Goal: Task Accomplishment & Management: Complete application form

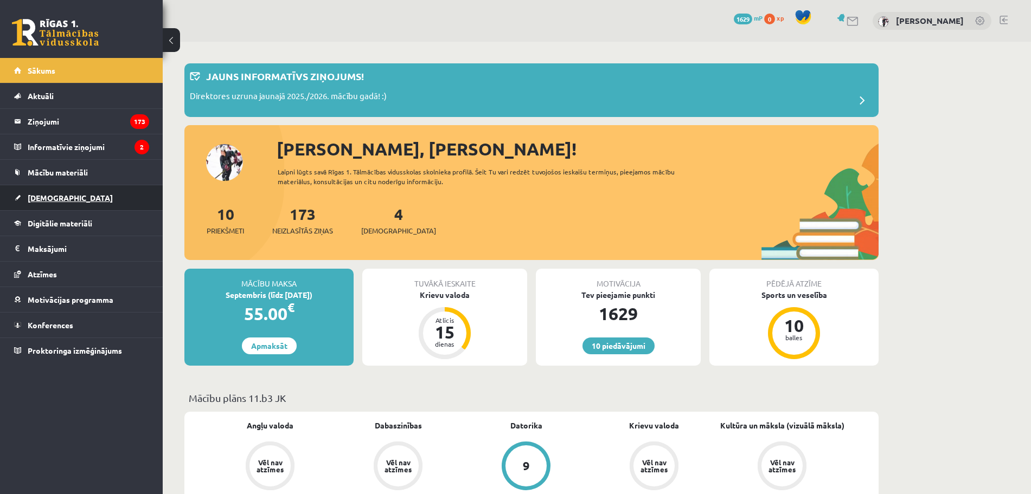
click at [73, 196] on link "[DEMOGRAPHIC_DATA]" at bounding box center [81, 197] width 135 height 25
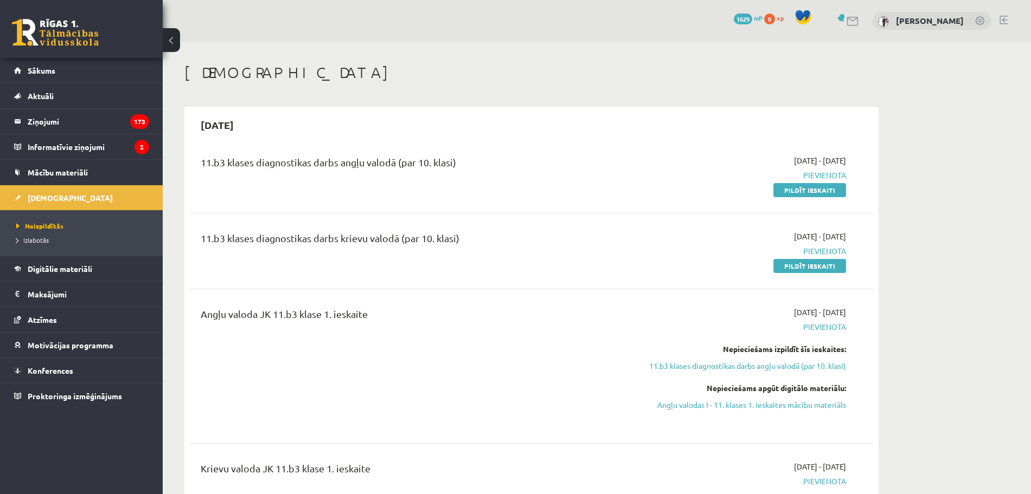
click at [814, 181] on span "Pievienota" at bounding box center [743, 175] width 204 height 11
click at [814, 187] on link "Pildīt ieskaiti" at bounding box center [809, 190] width 73 height 14
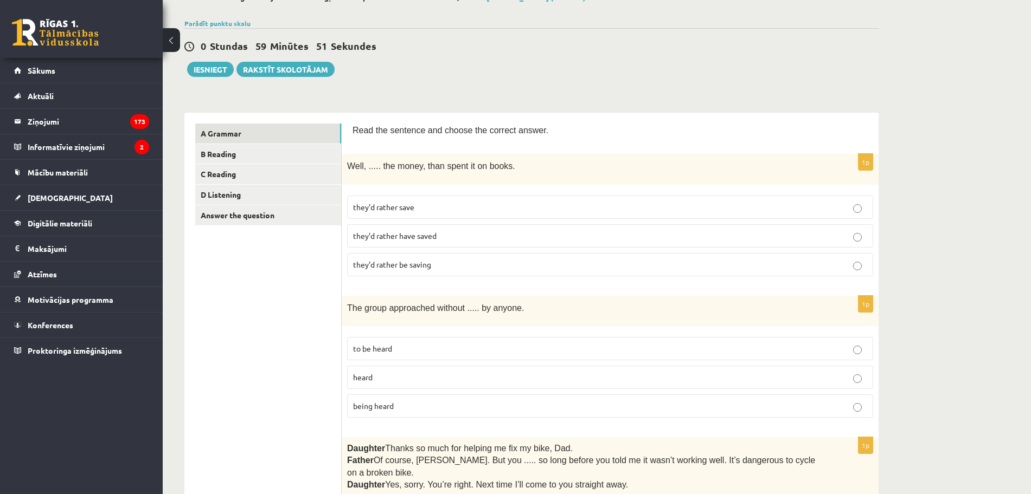
scroll to position [67, 0]
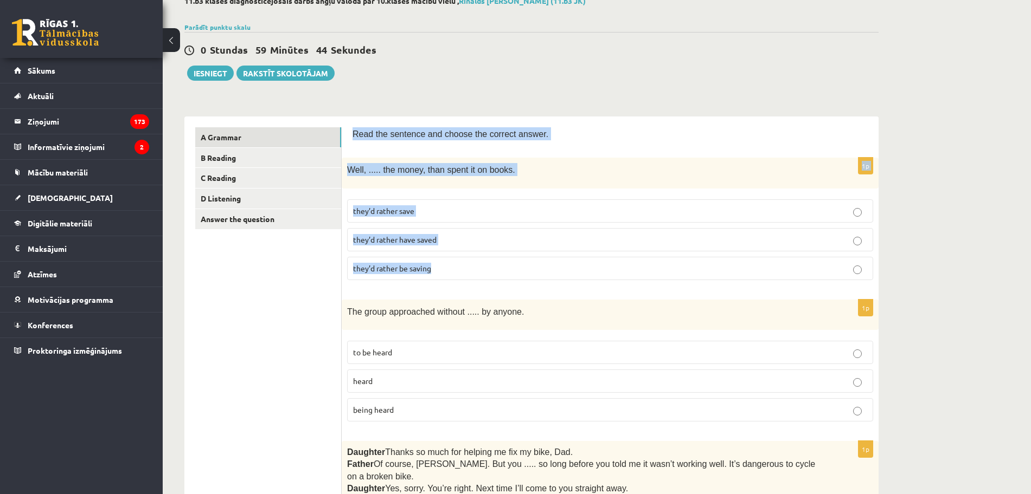
drag, startPoint x: 350, startPoint y: 132, endPoint x: 597, endPoint y: 264, distance: 279.6
copy form "Read the sentence and choose the correct answer. 1p Well, ..... the money, than…"
click at [460, 211] on p "they’d rather save" at bounding box center [610, 210] width 514 height 11
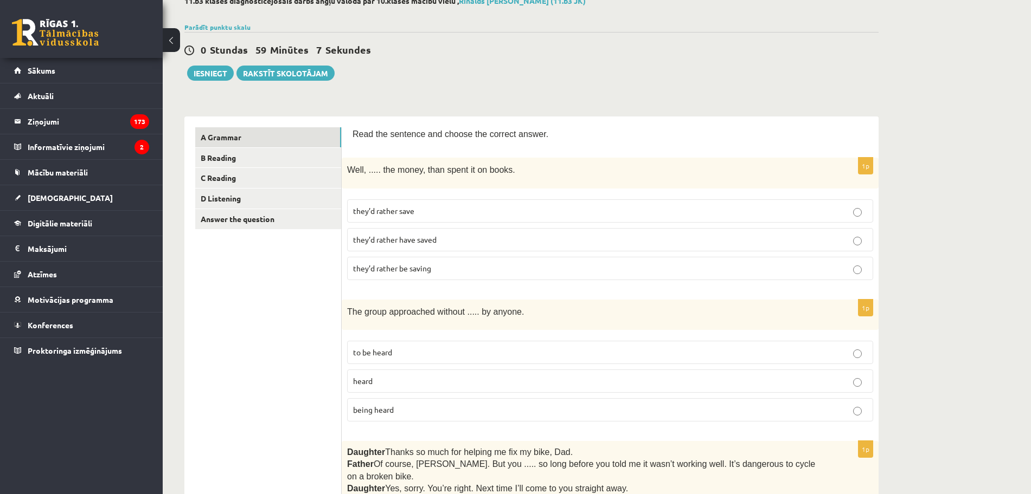
click at [580, 412] on p "being heard" at bounding box center [610, 409] width 514 height 11
drag, startPoint x: 344, startPoint y: 309, endPoint x: 525, endPoint y: 426, distance: 215.6
click at [525, 426] on div "1p The group approached without ..... by anyone. to be heard heard being heard" at bounding box center [610, 365] width 537 height 131
copy div "The group approached without ..... by anyone. to be heard heard being heard"
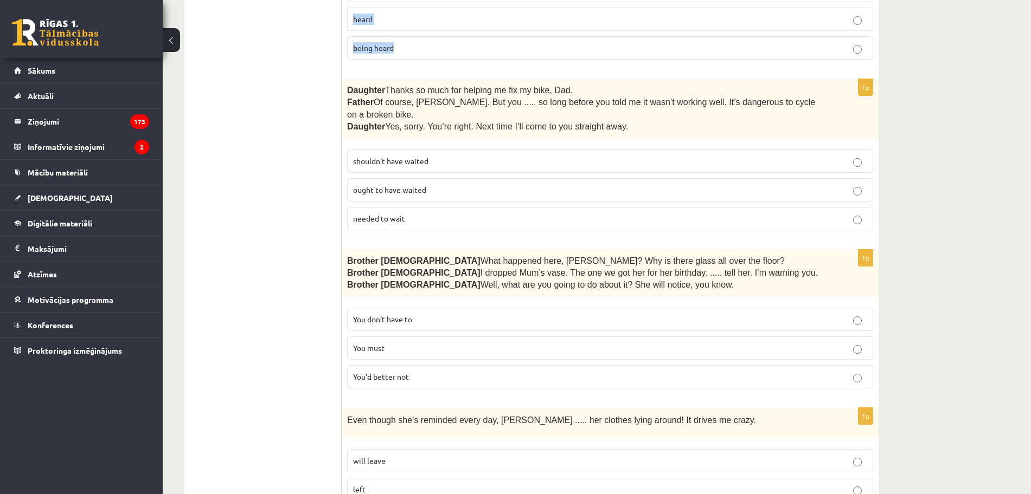
scroll to position [422, 0]
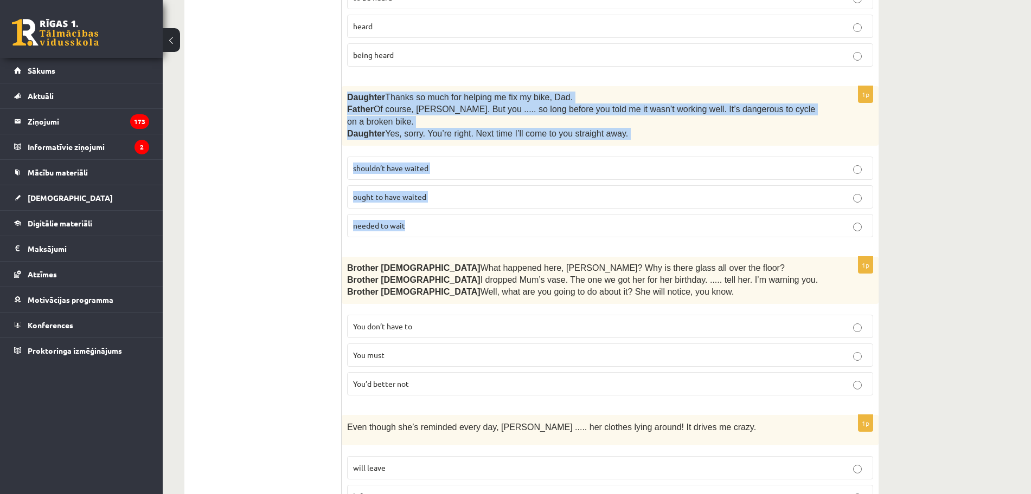
copy div "Daughter  Thanks so much for helping me fix my bike, Dad. Father  Of course, [P…"
click at [514, 163] on p "shouldn’t have waited" at bounding box center [610, 168] width 514 height 11
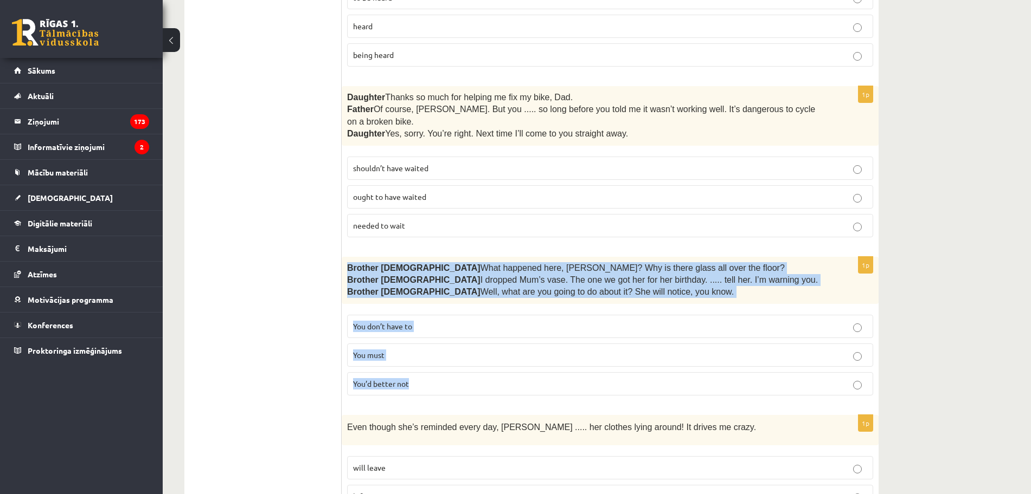
drag, startPoint x: 346, startPoint y: 253, endPoint x: 647, endPoint y: 370, distance: 322.7
click at [647, 370] on div "1p Brother [DEMOGRAPHIC_DATA]  What happened here, [PERSON_NAME]? Why is there …" at bounding box center [610, 330] width 537 height 147
copy div "Brother [DEMOGRAPHIC_DATA]  What happened here, [PERSON_NAME]? Why is there gla…"
click at [433, 378] on p "You’d better not" at bounding box center [610, 383] width 514 height 11
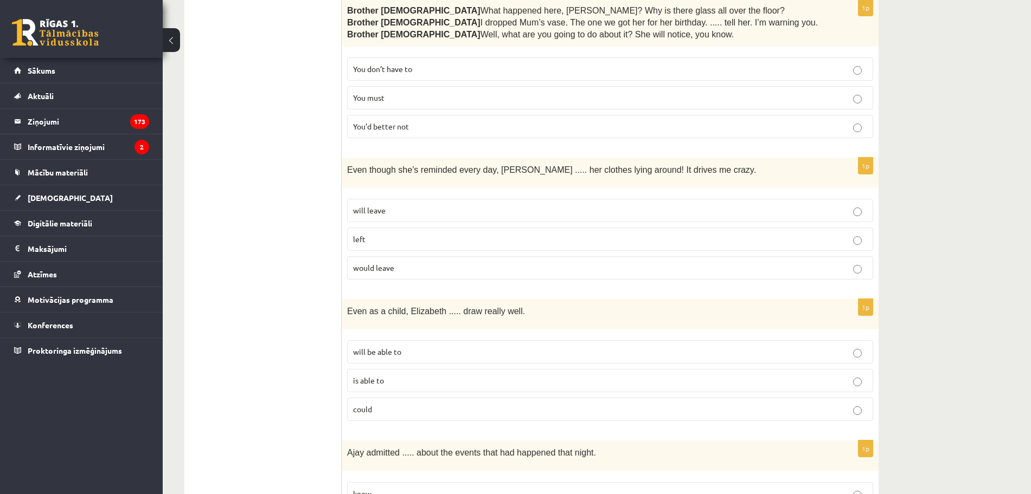
scroll to position [733, 0]
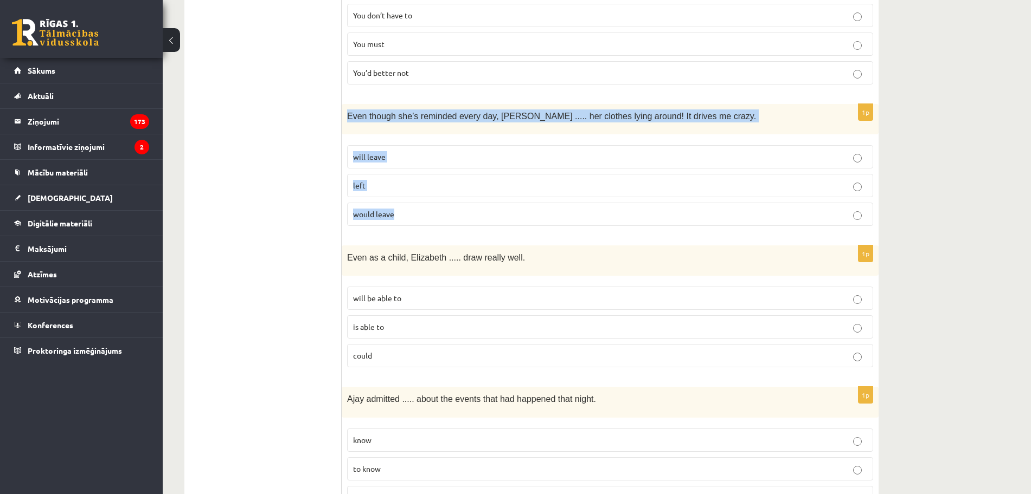
drag, startPoint x: 346, startPoint y: 105, endPoint x: 626, endPoint y: 194, distance: 293.5
click at [626, 194] on div "1p Even though she’s reminded every day, [PERSON_NAME] ..... her clothes lying …" at bounding box center [610, 169] width 537 height 131
copy div "Even though she’s reminded every day, [PERSON_NAME] ..... her clothes lying aro…"
click at [435, 145] on label "will leave" at bounding box center [610, 156] width 526 height 23
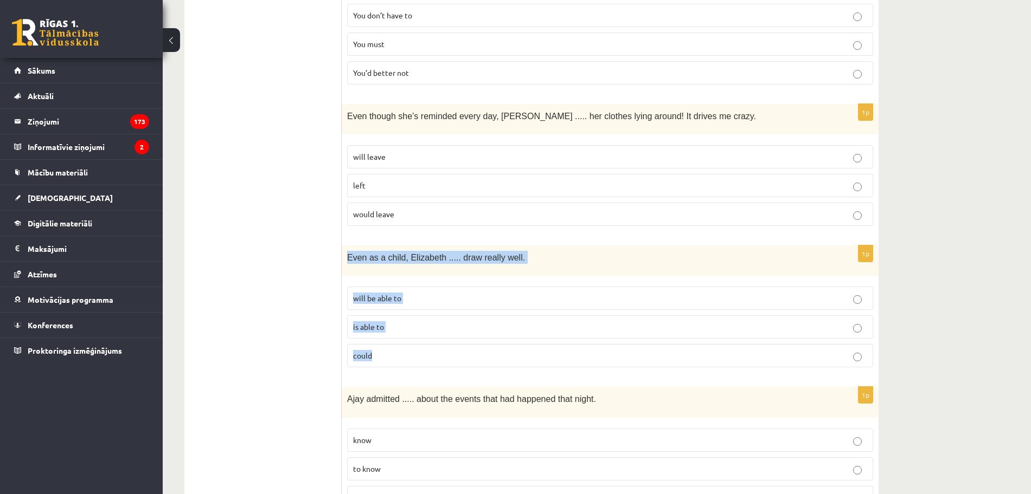
drag, startPoint x: 349, startPoint y: 243, endPoint x: 494, endPoint y: 336, distance: 171.6
click at [494, 336] on div "1p Even as a child, [PERSON_NAME] ..... draw really well. will be able to is ab…" at bounding box center [610, 311] width 537 height 131
copy div "Even as a child, Elizabeth ..... draw really well. will be able to is able to c…"
click at [403, 350] on p "could" at bounding box center [610, 355] width 514 height 11
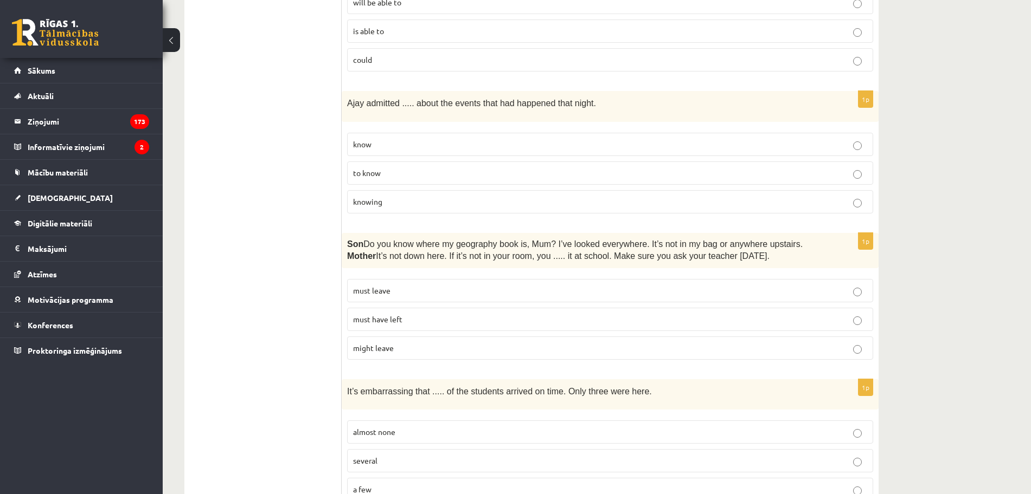
scroll to position [1026, 0]
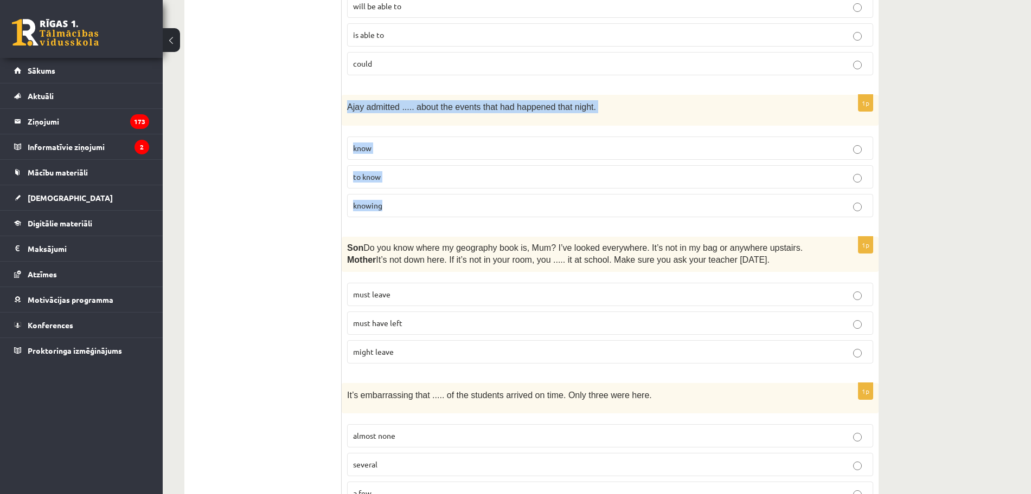
drag, startPoint x: 344, startPoint y: 89, endPoint x: 588, endPoint y: 201, distance: 268.0
click at [588, 201] on div "1p [PERSON_NAME] admitted ..... about the events that had happened that night. …" at bounding box center [610, 160] width 537 height 131
copy div "Ajay admitted ..... about the events that had happened that night. know to know…"
click at [431, 200] on p "knowing" at bounding box center [610, 205] width 514 height 11
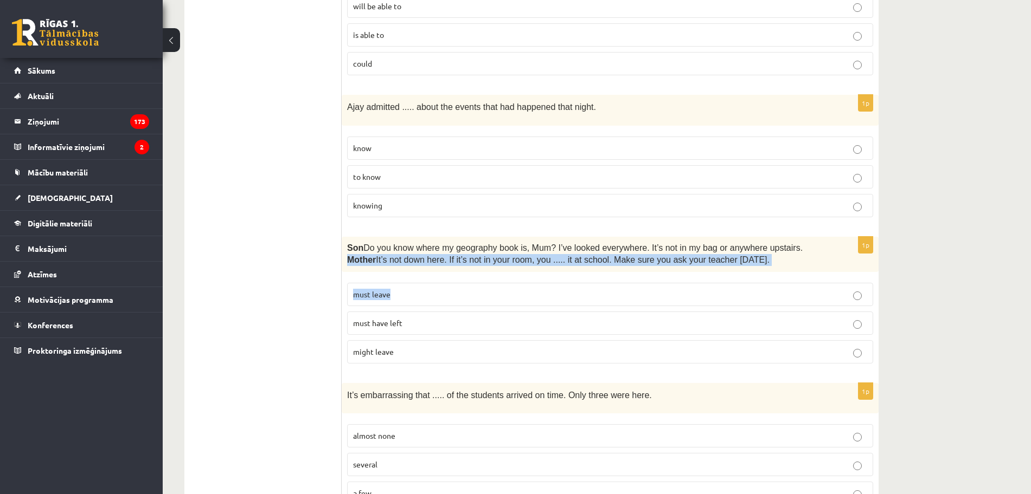
drag, startPoint x: 347, startPoint y: 240, endPoint x: 461, endPoint y: 279, distance: 120.7
click at [461, 279] on div "1p Son  Do you know where my geography book is, Mum? I’ve looked everywhere. It…" at bounding box center [610, 305] width 537 height 136
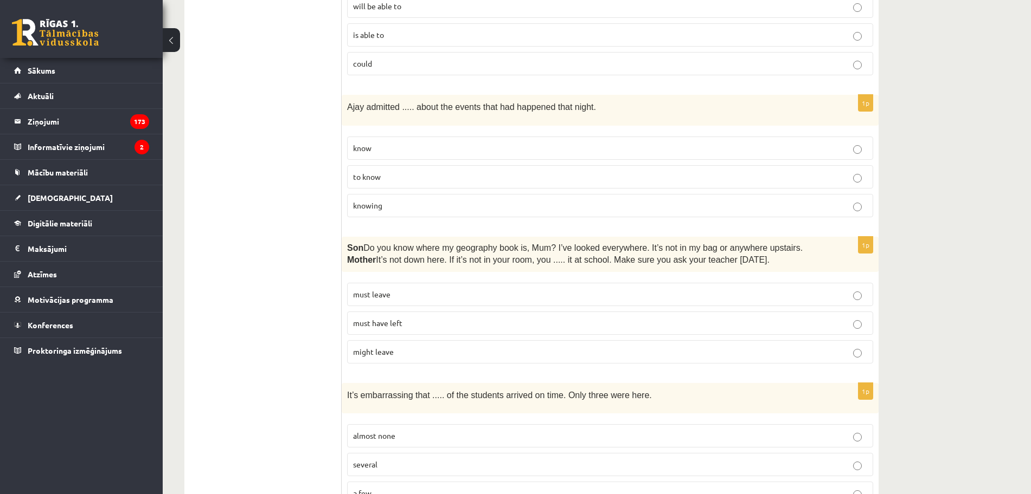
drag, startPoint x: 334, startPoint y: 230, endPoint x: 453, endPoint y: 272, distance: 125.2
drag, startPoint x: 340, startPoint y: 231, endPoint x: 472, endPoint y: 295, distance: 146.7
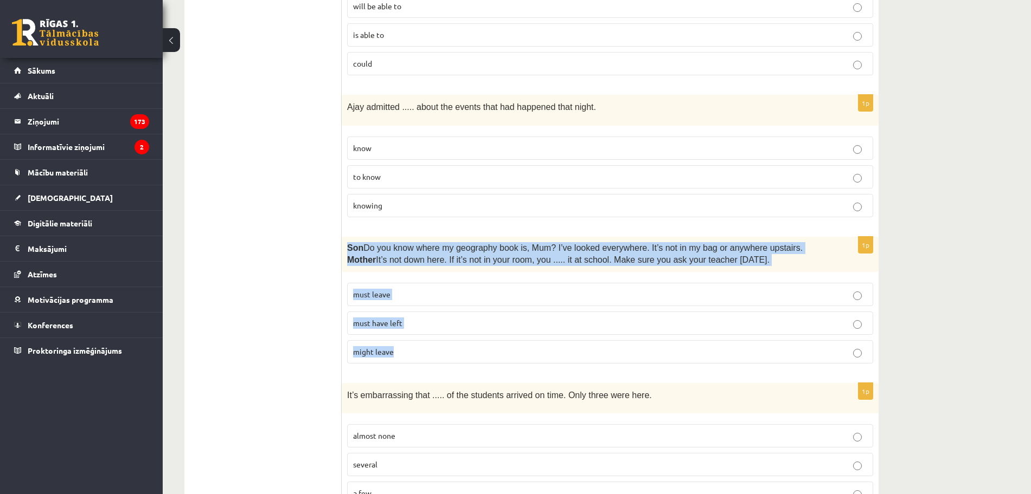
drag, startPoint x: 345, startPoint y: 228, endPoint x: 507, endPoint y: 330, distance: 191.3
click at [507, 330] on div "1p Son  Do you know where my geography book is, Mum? I’ve looked everywhere. It…" at bounding box center [610, 305] width 537 height 136
copy div "Son  Do you know where my geography book is, Mum? I’ve looked everywhere. It’s …"
click at [478, 318] on p "must have left" at bounding box center [610, 323] width 514 height 11
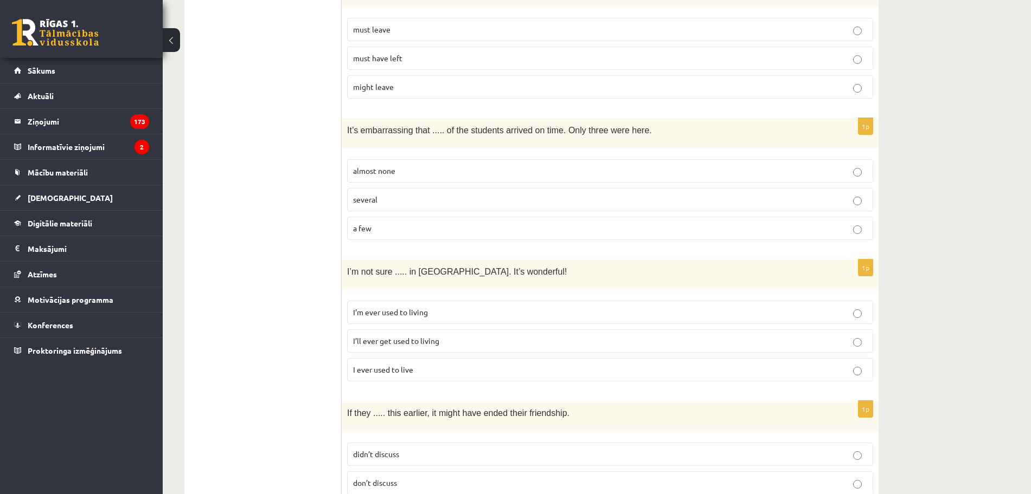
scroll to position [1309, 0]
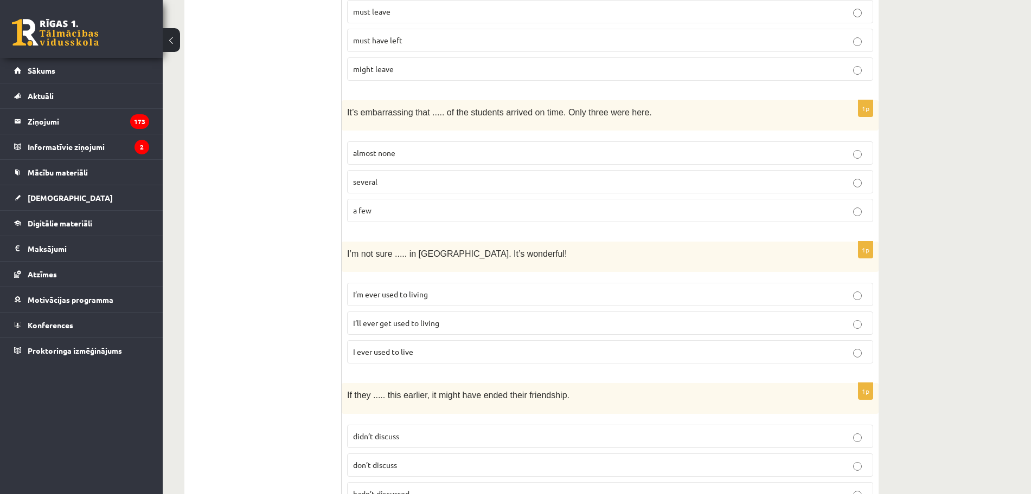
click at [392, 151] on fieldset "almost none several a few" at bounding box center [610, 180] width 526 height 89
click at [391, 144] on label "almost none" at bounding box center [610, 152] width 526 height 23
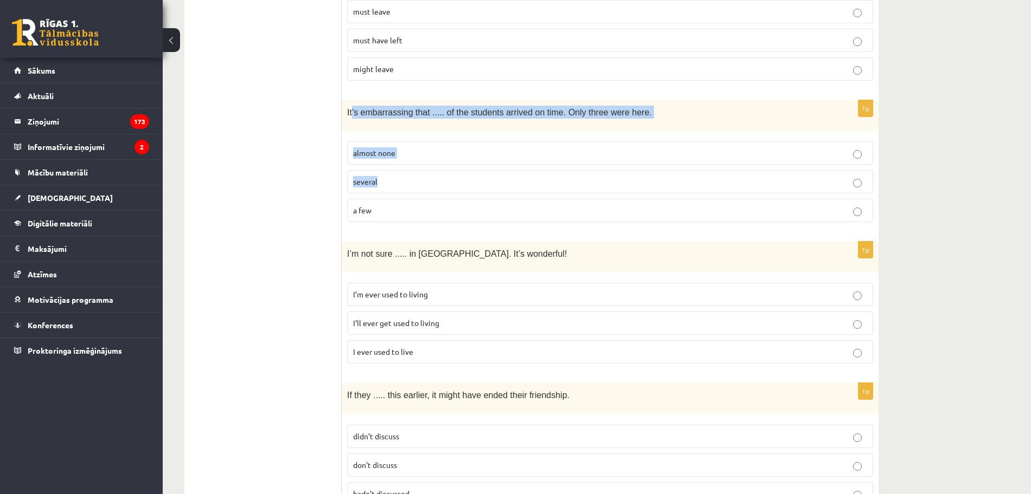
drag, startPoint x: 351, startPoint y: 94, endPoint x: 509, endPoint y: 150, distance: 168.0
click at [509, 150] on div "1p It’s embarrassing that ..... of the students arrived on time. Only three wer…" at bounding box center [610, 165] width 537 height 131
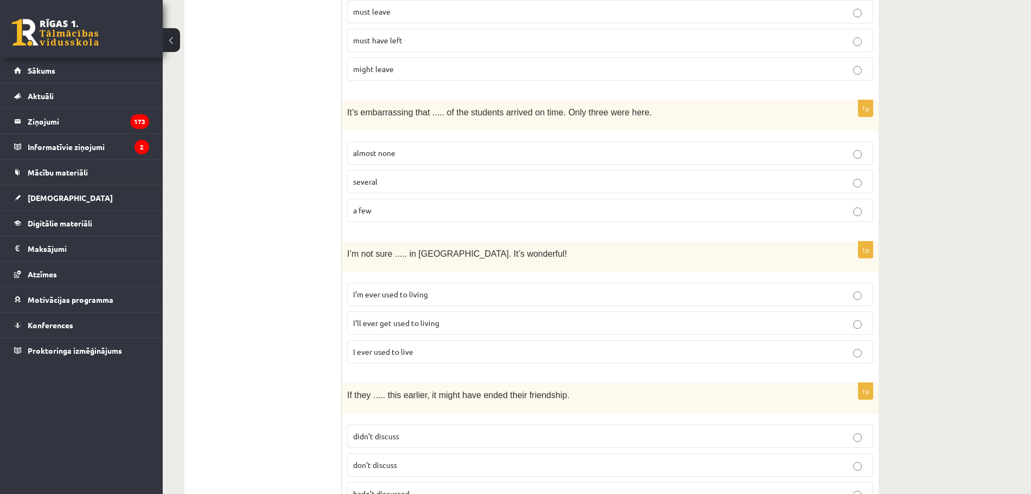
click at [294, 119] on ul "A Grammar B Reading C Reading D Listening Answer the question" at bounding box center [268, 338] width 146 height 2904
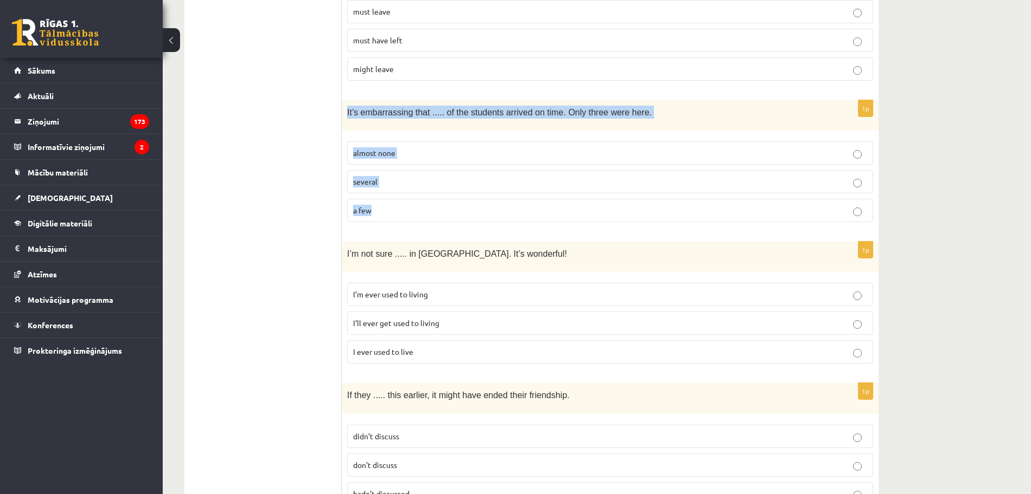
drag, startPoint x: 343, startPoint y: 96, endPoint x: 501, endPoint y: 196, distance: 187.1
click at [501, 196] on div "1p It’s embarrassing that ..... of the students arrived on time. Only three wer…" at bounding box center [610, 165] width 537 height 131
copy div "It’s embarrassing that ..... of the students arrived on time. Only three were h…"
click at [501, 205] on p "a few" at bounding box center [610, 210] width 514 height 11
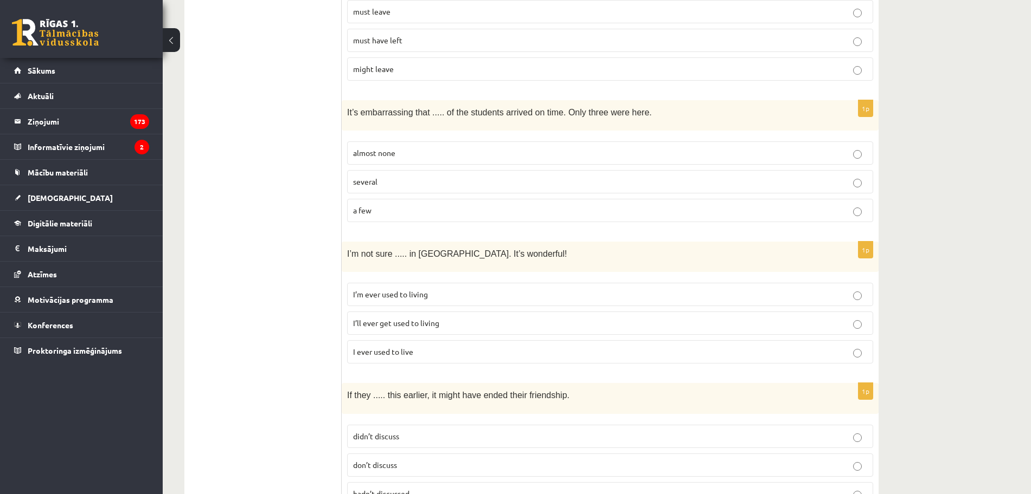
click at [413, 147] on label "almost none" at bounding box center [610, 152] width 526 height 23
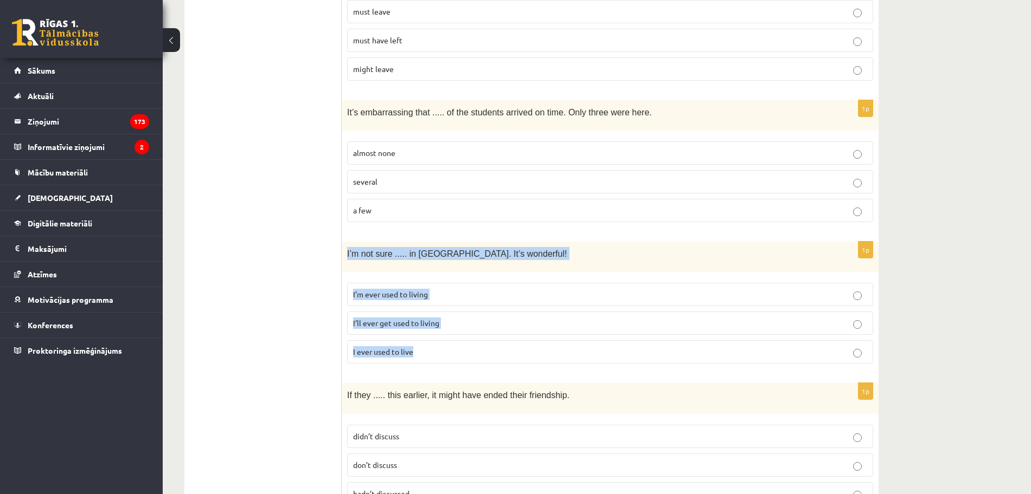
drag, startPoint x: 347, startPoint y: 237, endPoint x: 498, endPoint y: 351, distance: 189.2
click at [498, 351] on div "1p I’m not sure ..... in [GEOGRAPHIC_DATA]. It’s wonderful! I’m ever used to li…" at bounding box center [610, 307] width 537 height 131
copy div "I’m not sure ..... in [GEOGRAPHIC_DATA]. It’s wonderful! I’m ever used to livin…"
click at [434, 318] on span "I’ll ever get used to living" at bounding box center [396, 323] width 86 height 10
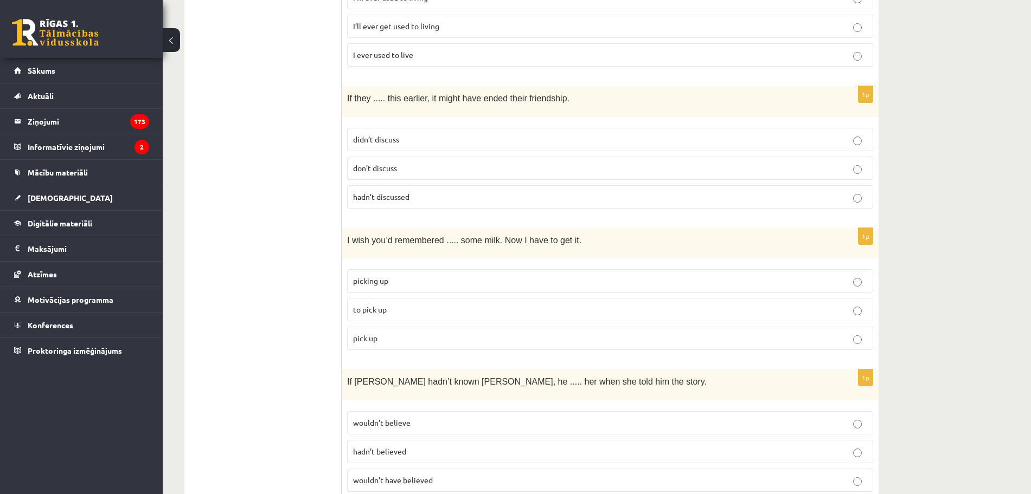
scroll to position [1610, 0]
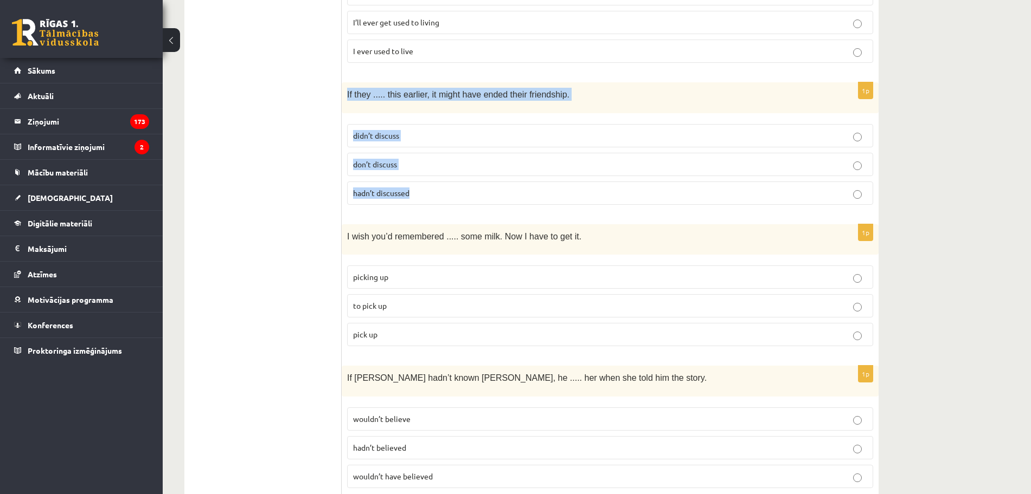
drag, startPoint x: 347, startPoint y: 79, endPoint x: 478, endPoint y: 176, distance: 162.4
click at [478, 176] on div "1p If they ..... this earlier, it might have ended their friendship. didn’t dis…" at bounding box center [610, 147] width 537 height 131
click at [380, 188] on p "hadn’t discussed" at bounding box center [610, 193] width 514 height 11
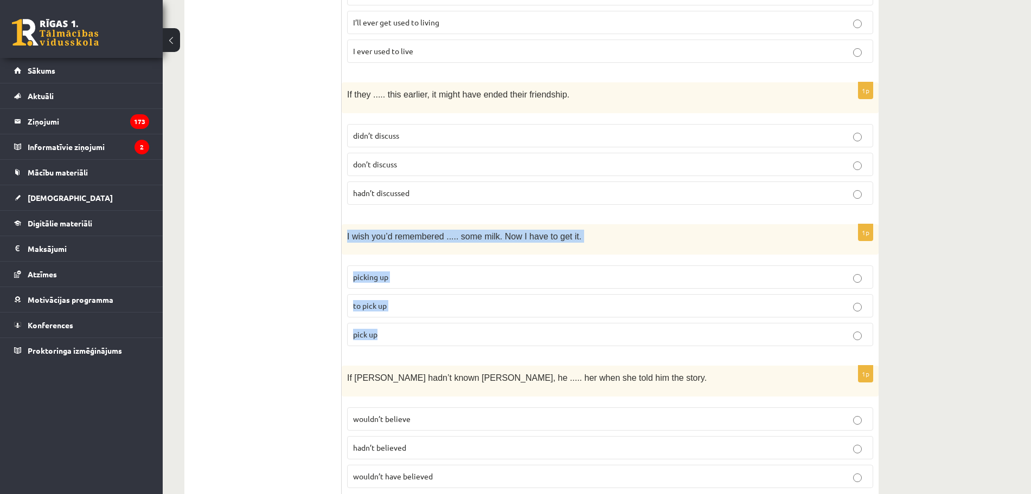
drag, startPoint x: 343, startPoint y: 215, endPoint x: 508, endPoint y: 325, distance: 197.9
click at [508, 325] on div "1p I wish you’d remembered ..... some milk. Now I have to get it. picking up to…" at bounding box center [610, 289] width 537 height 131
click at [406, 300] on p "to pick up" at bounding box center [610, 305] width 514 height 11
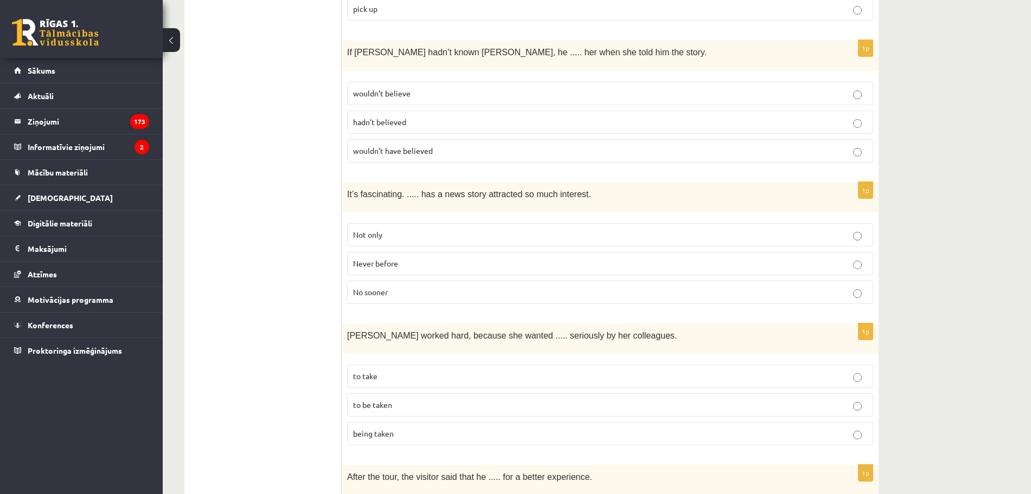
scroll to position [1921, 0]
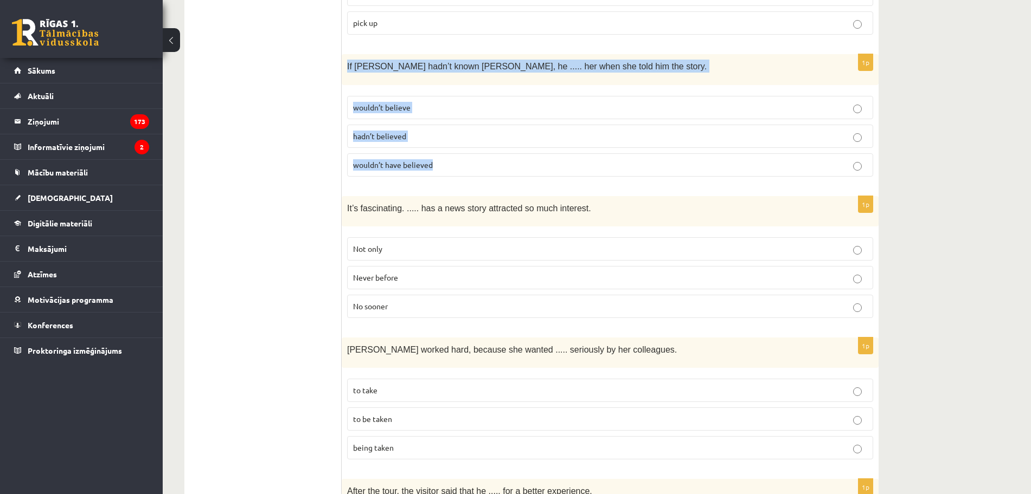
drag, startPoint x: 377, startPoint y: 53, endPoint x: 484, endPoint y: 144, distance: 140.4
click at [484, 144] on div "1p If [PERSON_NAME] hadn’t known [PERSON_NAME], he ..... her when she told him …" at bounding box center [610, 119] width 537 height 131
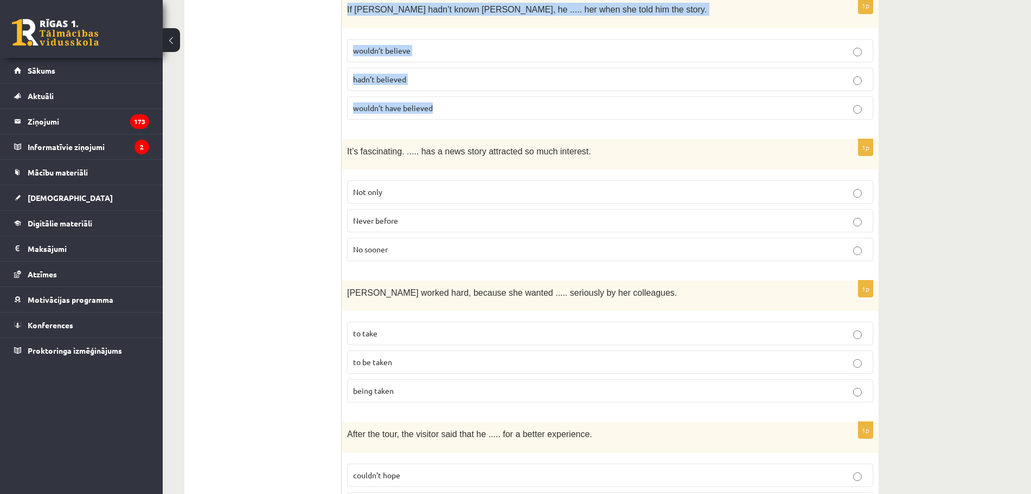
click at [369, 96] on label "wouldn’t have believed" at bounding box center [610, 107] width 526 height 23
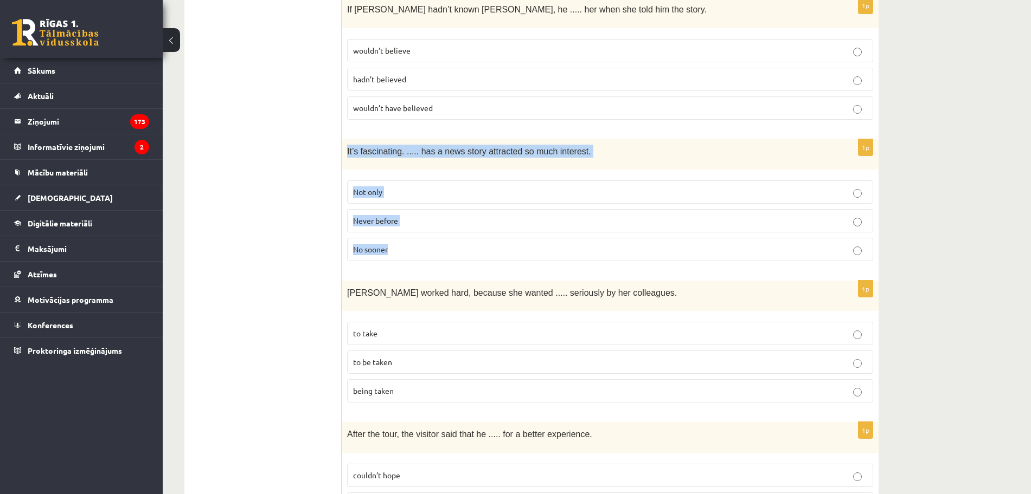
drag, startPoint x: 344, startPoint y: 130, endPoint x: 607, endPoint y: 230, distance: 281.9
click at [607, 230] on div "1p It’s fascinating. ..... has a news story attracted so much interest. Not onl…" at bounding box center [610, 204] width 537 height 131
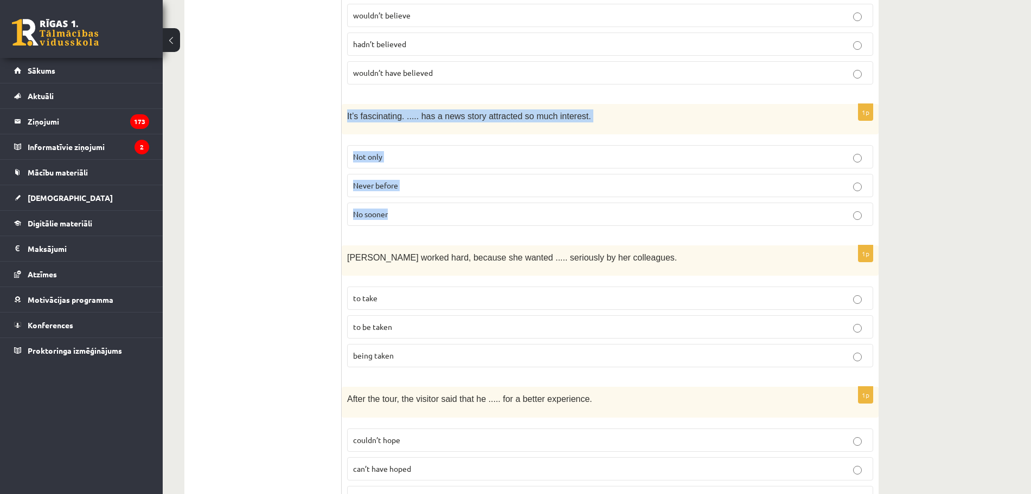
scroll to position [2019, 0]
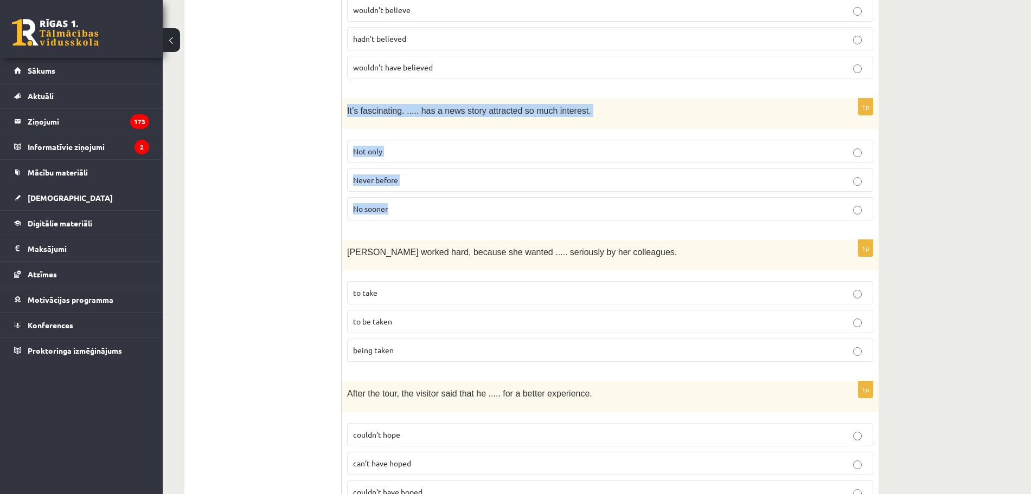
click at [423, 175] on p "Never before" at bounding box center [610, 180] width 514 height 11
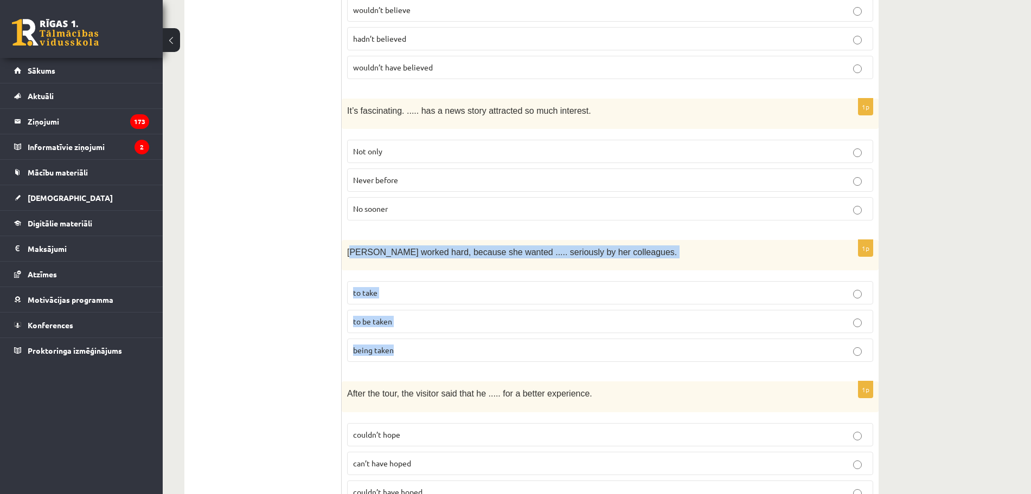
drag, startPoint x: 351, startPoint y: 233, endPoint x: 543, endPoint y: 337, distance: 218.5
click at [543, 337] on div "1p [PERSON_NAME] worked hard, because she wanted ..... seriously by her colleag…" at bounding box center [610, 305] width 537 height 131
click at [852, 316] on p "to be taken" at bounding box center [610, 321] width 514 height 11
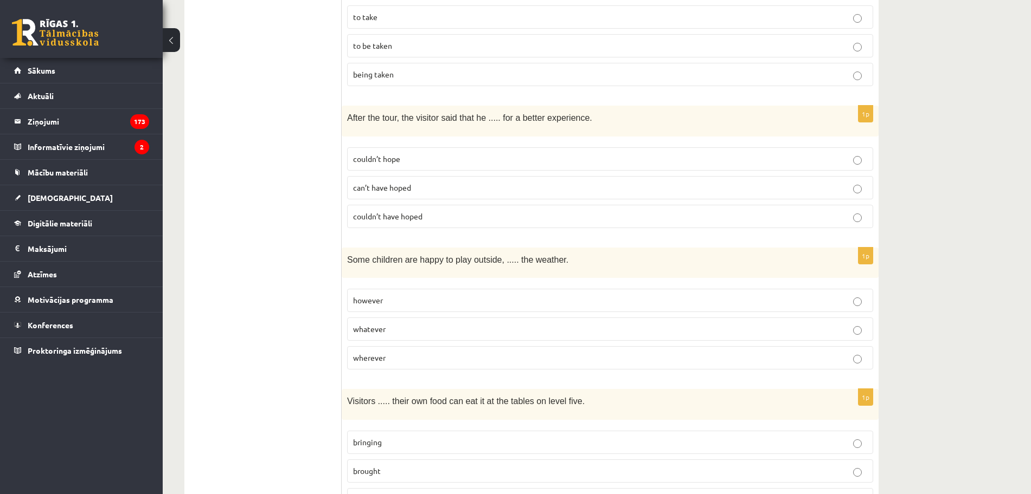
scroll to position [2298, 0]
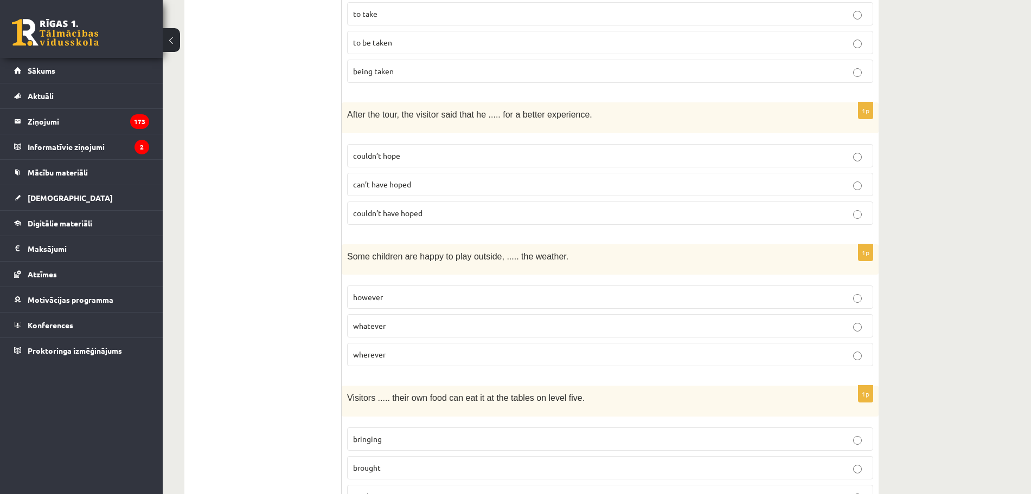
drag, startPoint x: 339, startPoint y: 98, endPoint x: 534, endPoint y: 151, distance: 202.4
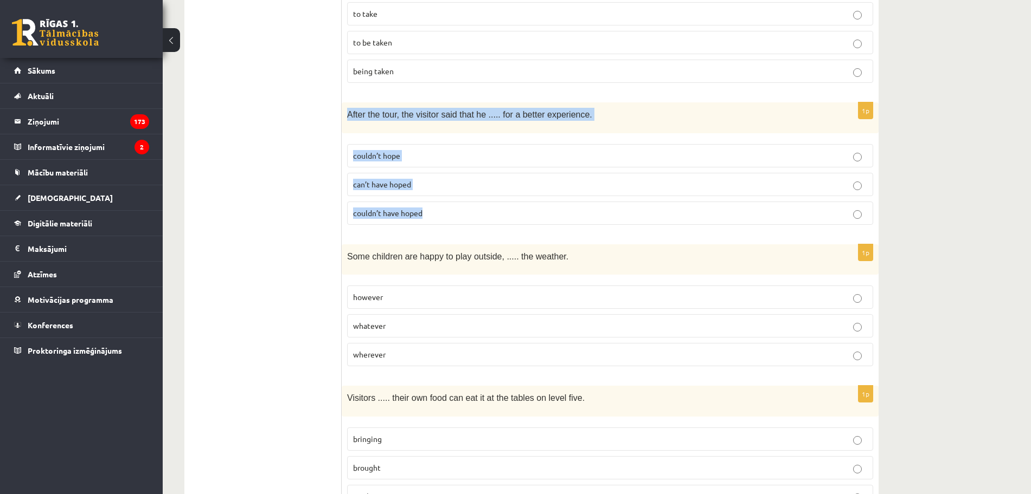
drag, startPoint x: 343, startPoint y: 93, endPoint x: 485, endPoint y: 210, distance: 184.1
click at [485, 210] on div "1p After the tour, the visitor said that he ..... for a better experience. coul…" at bounding box center [610, 167] width 537 height 131
click at [412, 202] on label "couldn’t have hoped" at bounding box center [610, 213] width 526 height 23
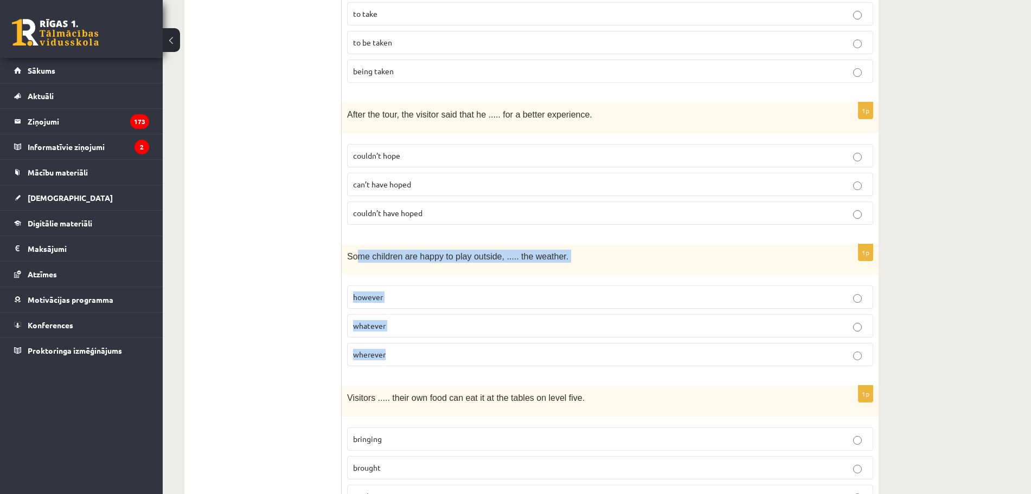
drag, startPoint x: 353, startPoint y: 228, endPoint x: 531, endPoint y: 344, distance: 212.6
click at [531, 344] on div "1p Some children are happy to play outside, ..... the weather. however whatever…" at bounding box center [610, 309] width 537 height 131
click at [531, 344] on label "wherever" at bounding box center [610, 354] width 526 height 23
drag, startPoint x: 350, startPoint y: 236, endPoint x: 426, endPoint y: 260, distance: 80.1
click at [426, 260] on div "1p Some children are happy to play outside, ..... the weather. however whatever…" at bounding box center [610, 309] width 537 height 131
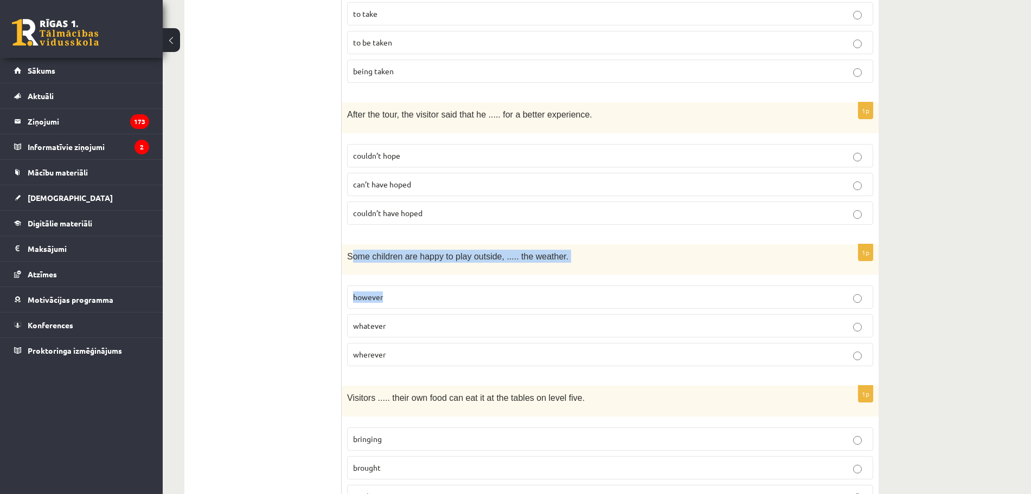
click at [351, 280] on fieldset "however whatever wherever" at bounding box center [610, 324] width 526 height 89
drag, startPoint x: 344, startPoint y: 233, endPoint x: 512, endPoint y: 336, distance: 196.8
click at [512, 336] on div "1p Some children are happy to play outside, ..... the weather. however whatever…" at bounding box center [610, 309] width 537 height 131
click at [416, 320] on p "whatever" at bounding box center [610, 325] width 514 height 11
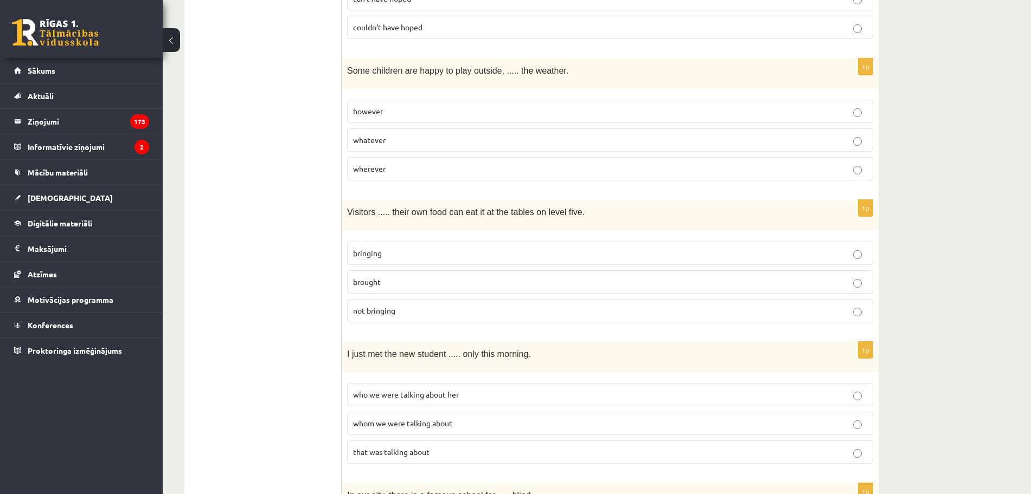
scroll to position [2491, 0]
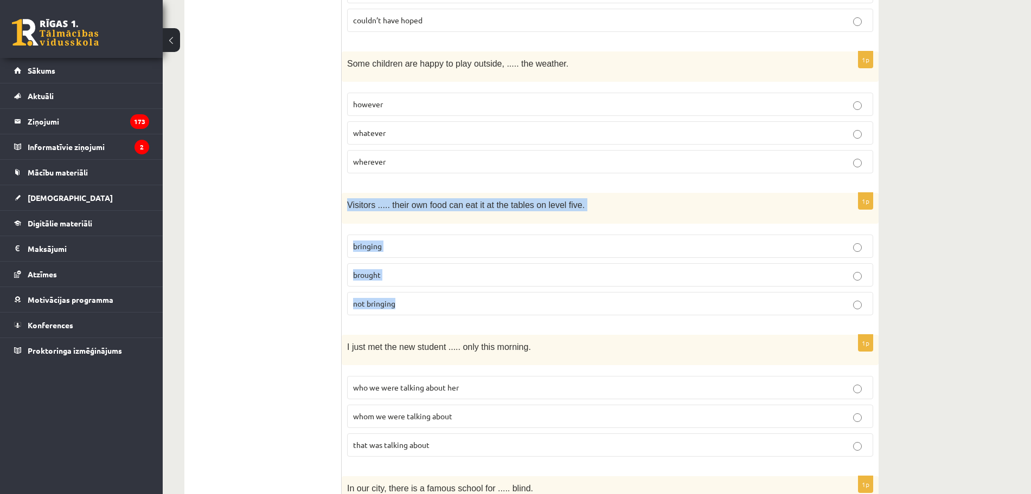
drag, startPoint x: 347, startPoint y: 185, endPoint x: 490, endPoint y: 291, distance: 177.9
click at [490, 291] on div "1p Visitors ..... their own food can eat it at the tables on level five. bringi…" at bounding box center [610, 258] width 537 height 131
click at [417, 237] on label "bringing" at bounding box center [610, 246] width 526 height 23
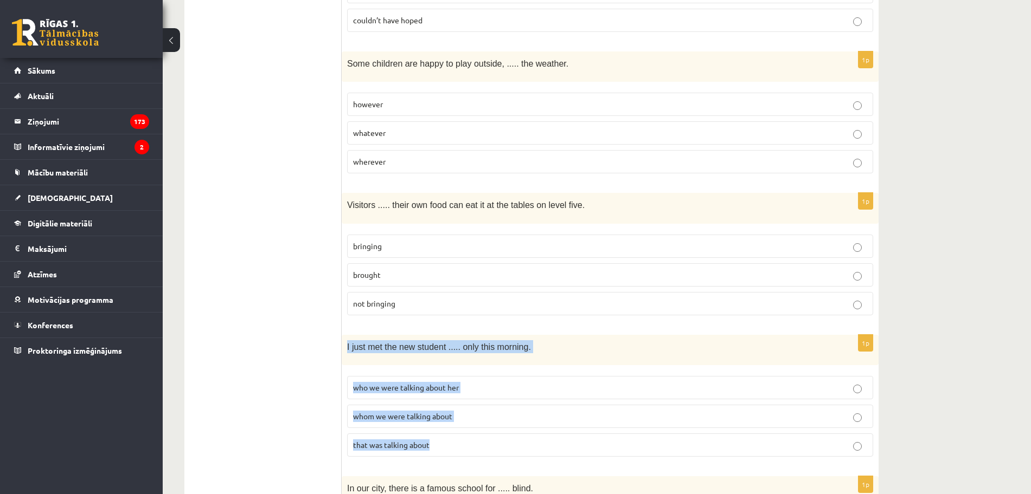
drag, startPoint x: 348, startPoint y: 326, endPoint x: 625, endPoint y: 444, distance: 301.2
click at [625, 444] on div "1p I just met the new student ..... only this morning. who we were talking abou…" at bounding box center [610, 400] width 537 height 131
click at [436, 411] on span "whom we were talking about" at bounding box center [402, 416] width 99 height 10
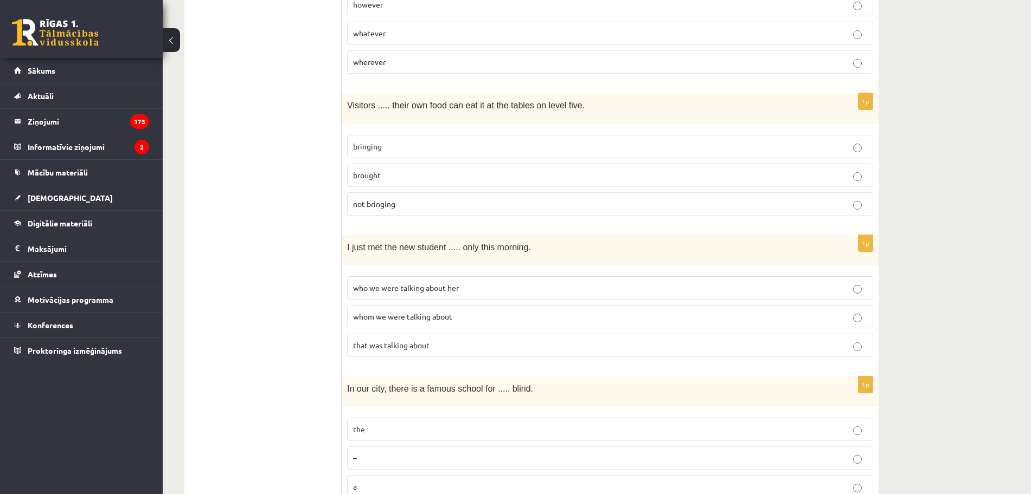
scroll to position [2615, 0]
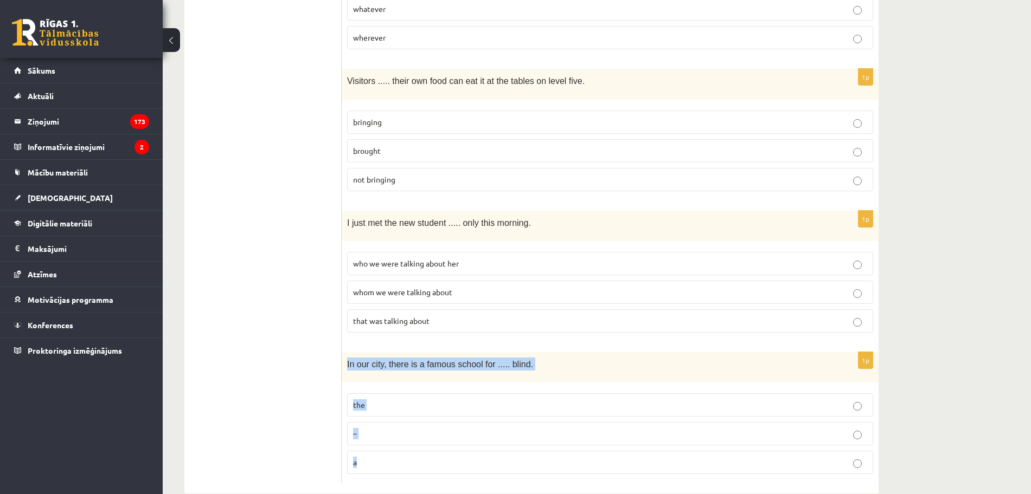
drag, startPoint x: 348, startPoint y: 339, endPoint x: 555, endPoint y: 440, distance: 230.8
click at [555, 440] on div "1p In our city, there is a famous school for ..... blind. the – a" at bounding box center [610, 417] width 537 height 131
click at [431, 394] on label "the" at bounding box center [610, 405] width 526 height 23
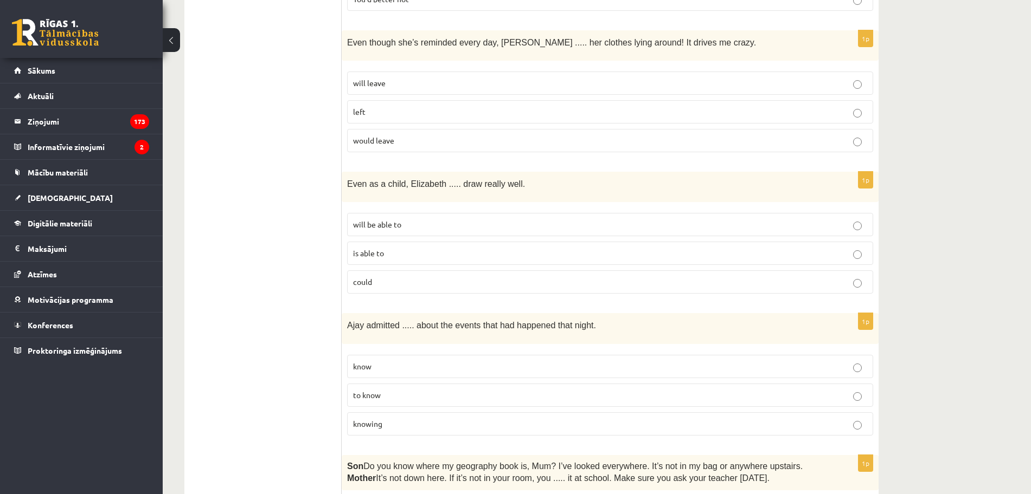
scroll to position [0, 0]
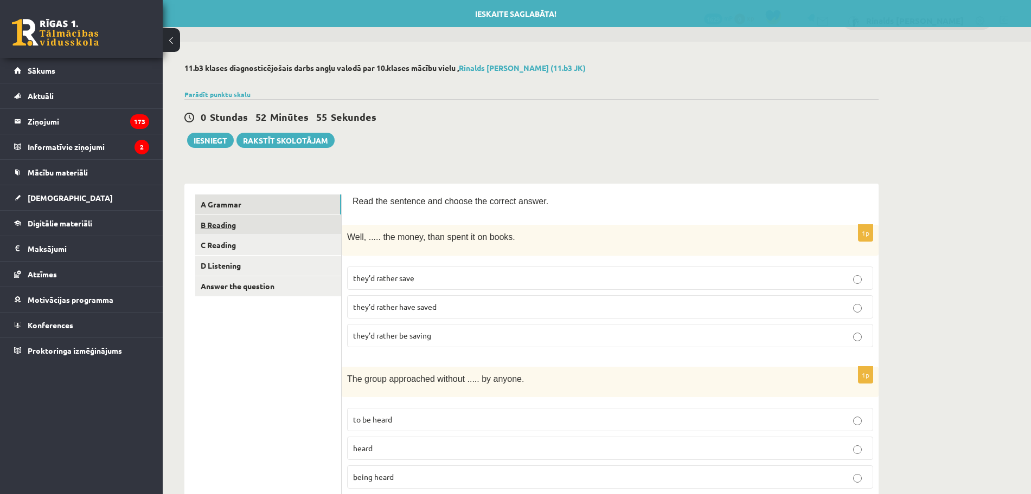
click at [237, 217] on link "B Reading" at bounding box center [268, 225] width 146 height 20
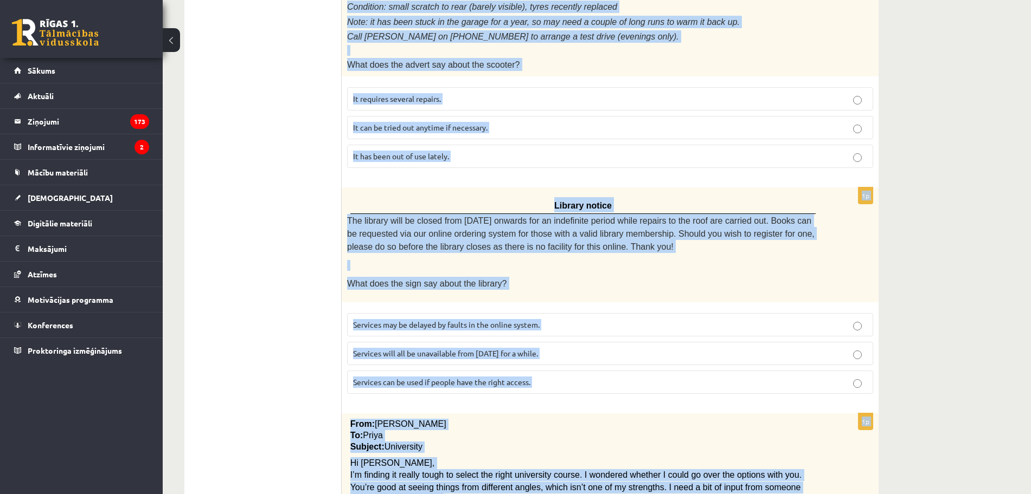
scroll to position [1163, 0]
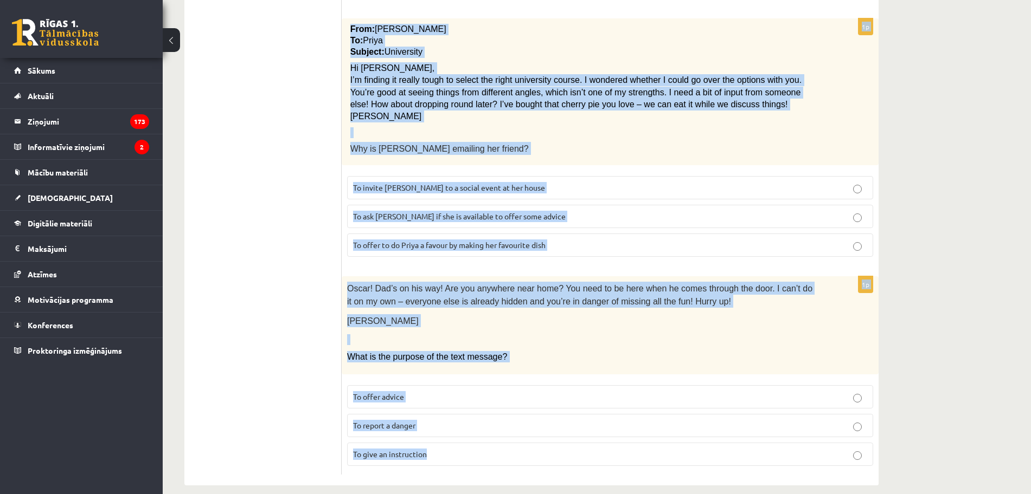
drag, startPoint x: 349, startPoint y: 239, endPoint x: 812, endPoint y: 526, distance: 545.3
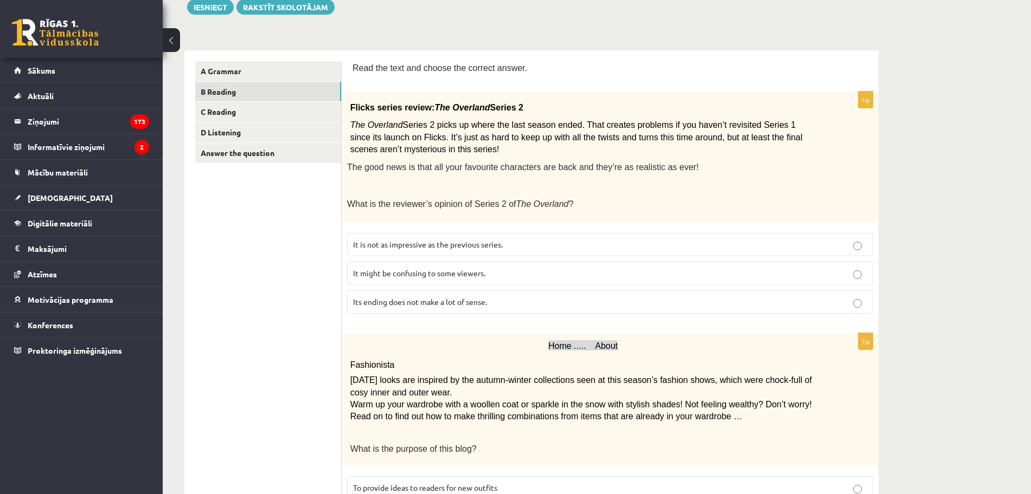
scroll to position [152, 0]
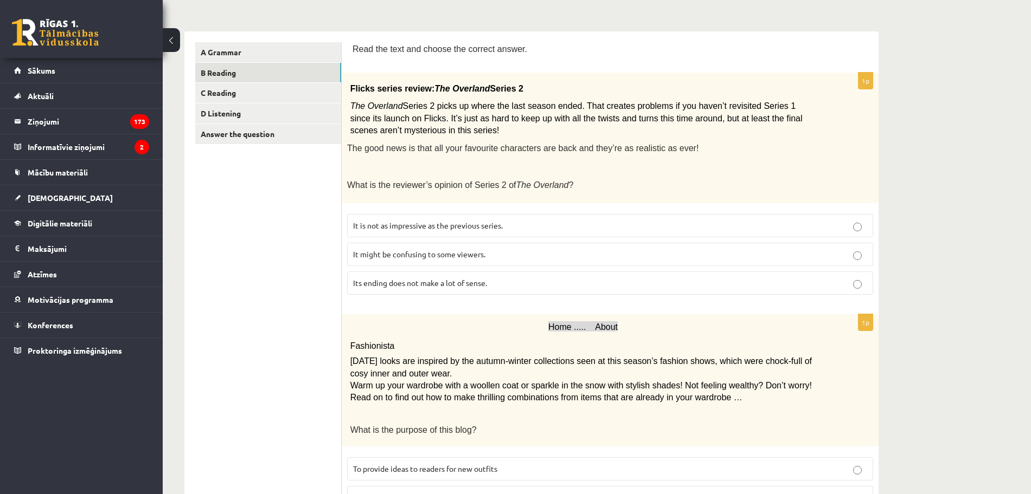
click at [644, 258] on p "It might be confusing to some viewers." at bounding box center [610, 254] width 514 height 11
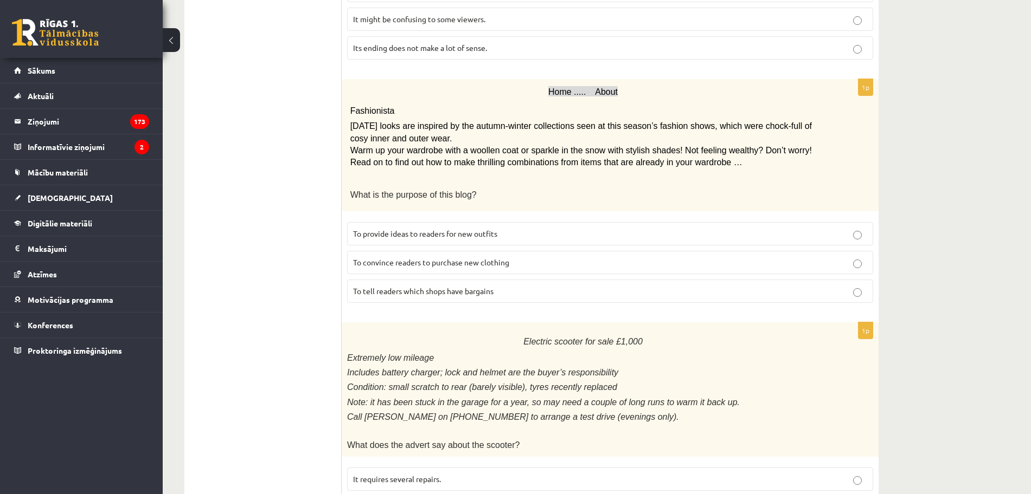
scroll to position [389, 0]
click at [455, 231] on span "To provide ideas to readers for new outfits" at bounding box center [425, 232] width 144 height 10
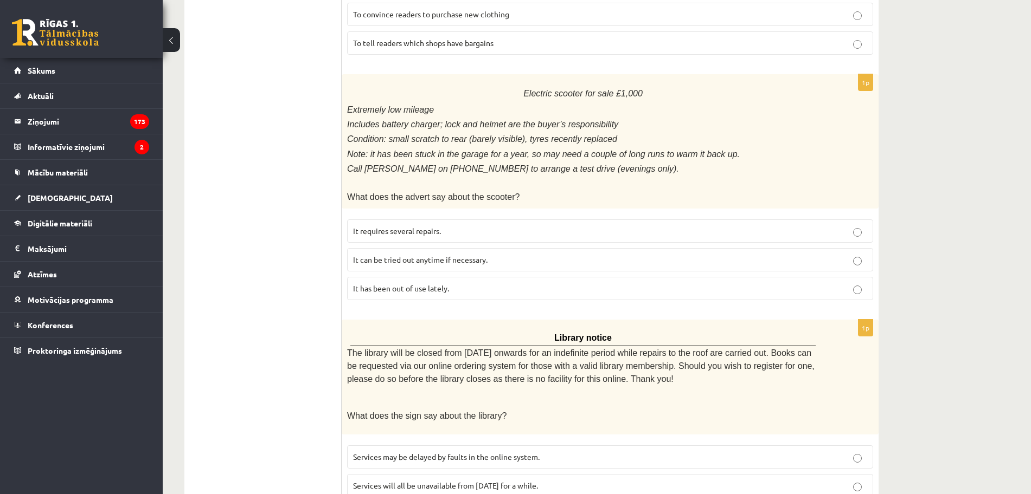
scroll to position [638, 0]
click at [460, 281] on p "It has been out of use lately." at bounding box center [610, 286] width 514 height 11
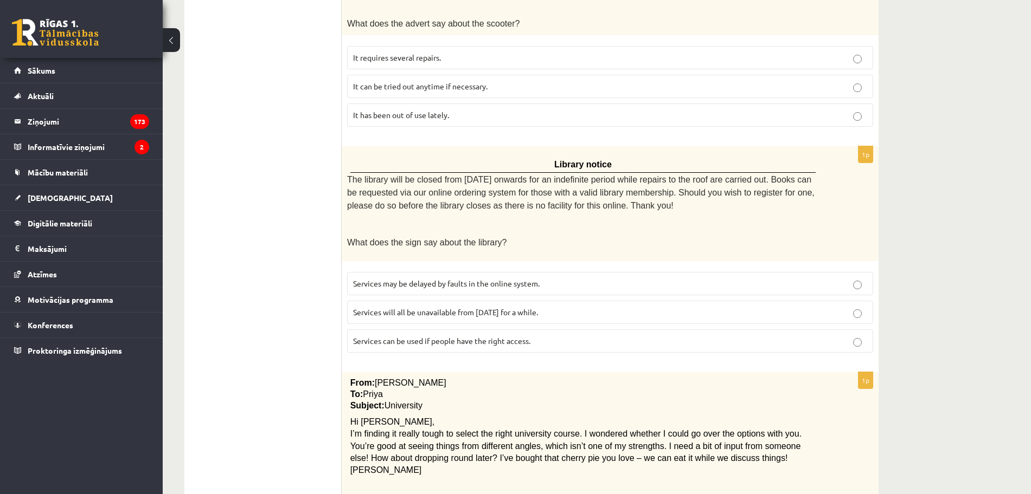
scroll to position [834, 0]
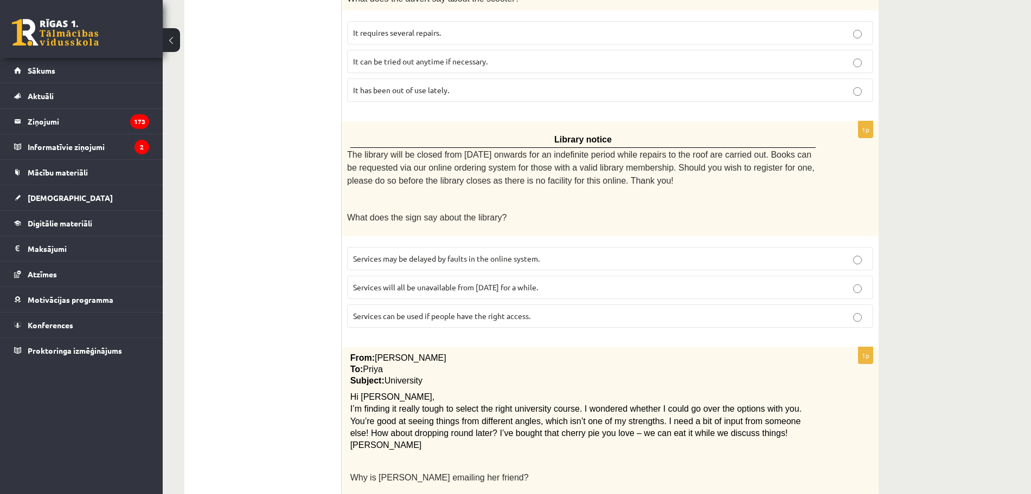
click at [461, 311] on span "Services can be used if people have the right access." at bounding box center [441, 316] width 177 height 10
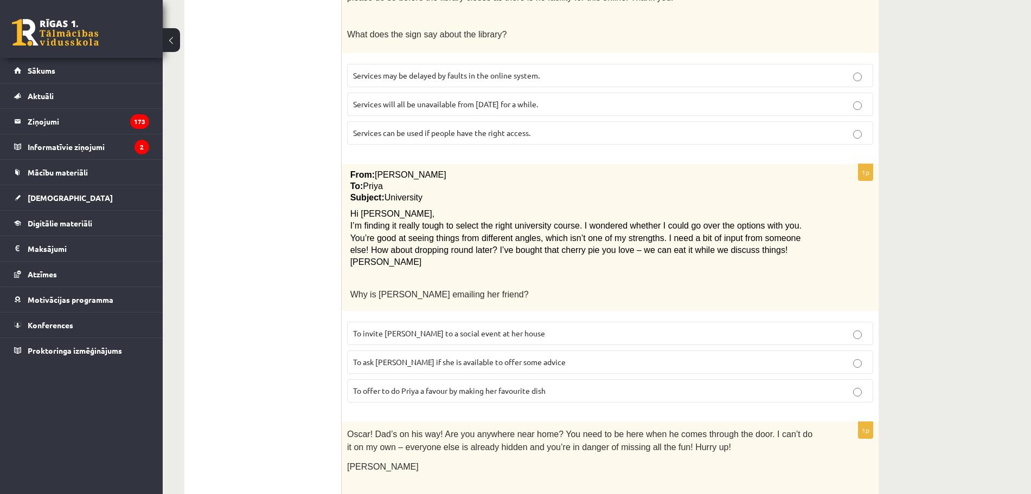
scroll to position [1015, 0]
click at [475, 359] on span "To ask [PERSON_NAME] if she is available to offer some advice" at bounding box center [459, 364] width 213 height 10
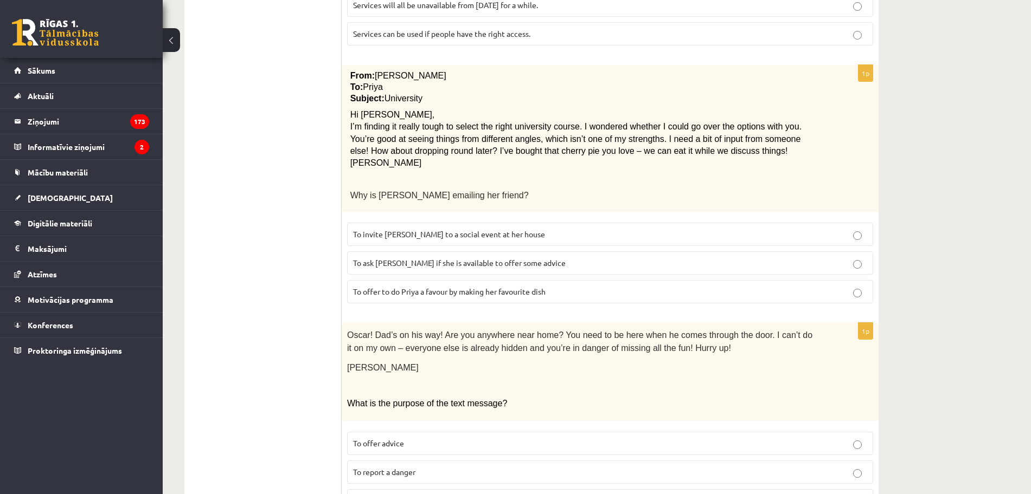
scroll to position [1163, 0]
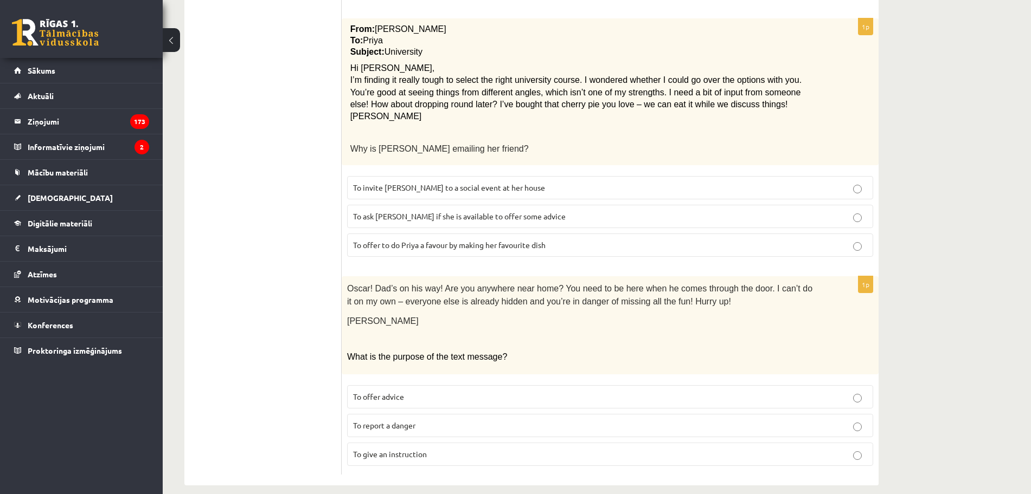
click at [401, 449] on span "To give an instruction" at bounding box center [390, 454] width 74 height 10
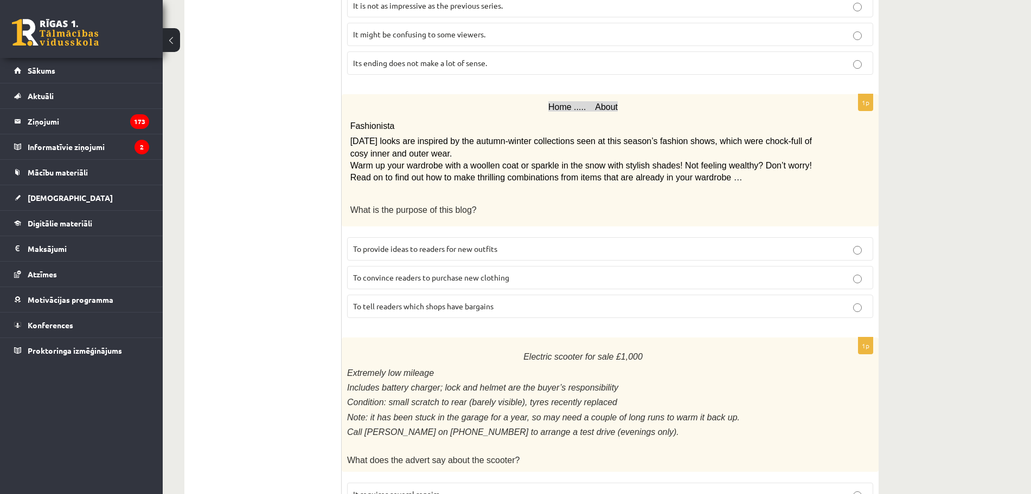
scroll to position [0, 0]
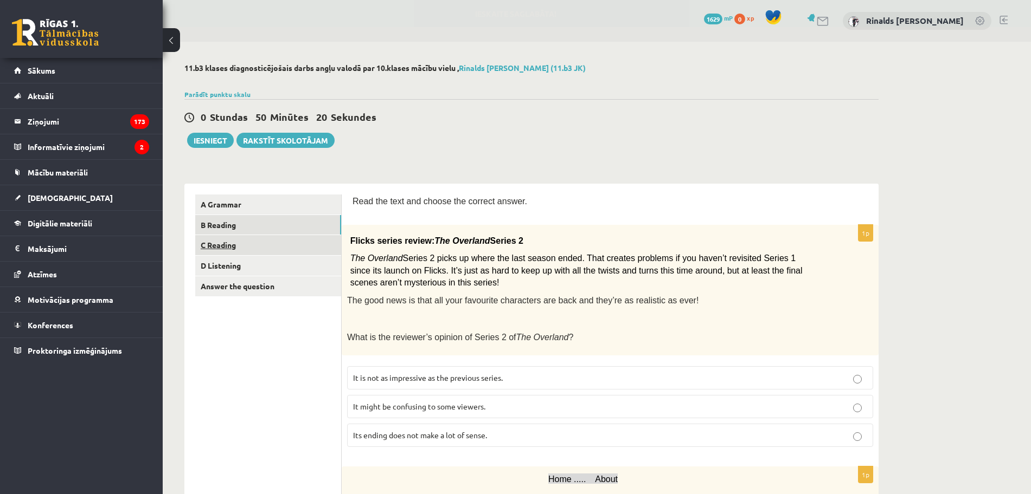
click at [233, 252] on link "C Reading" at bounding box center [268, 245] width 146 height 20
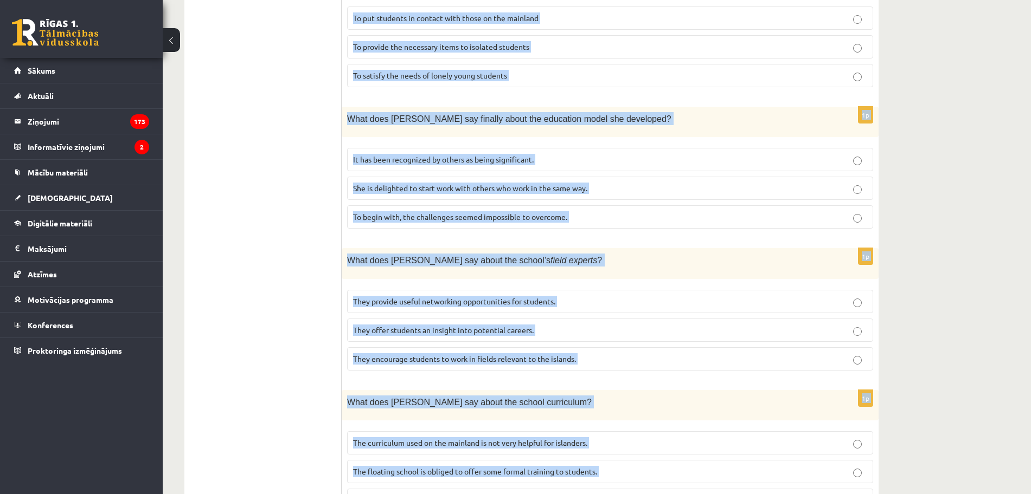
scroll to position [925, 0]
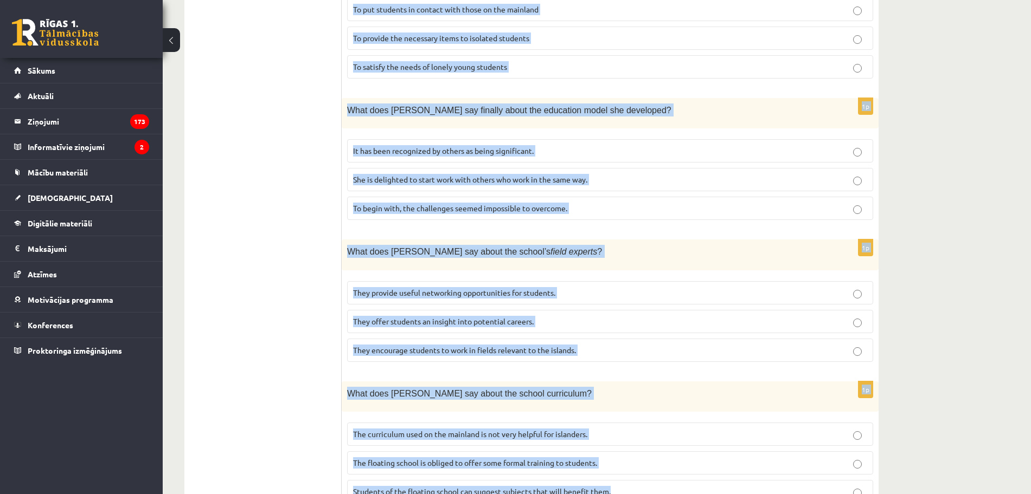
drag, startPoint x: 353, startPoint y: 15, endPoint x: 726, endPoint y: 524, distance: 631.1
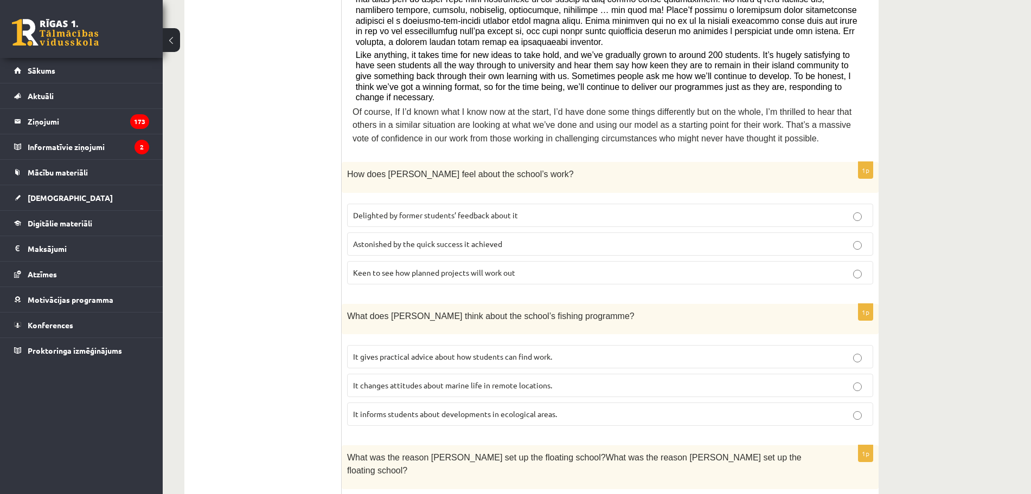
scroll to position [408, 0]
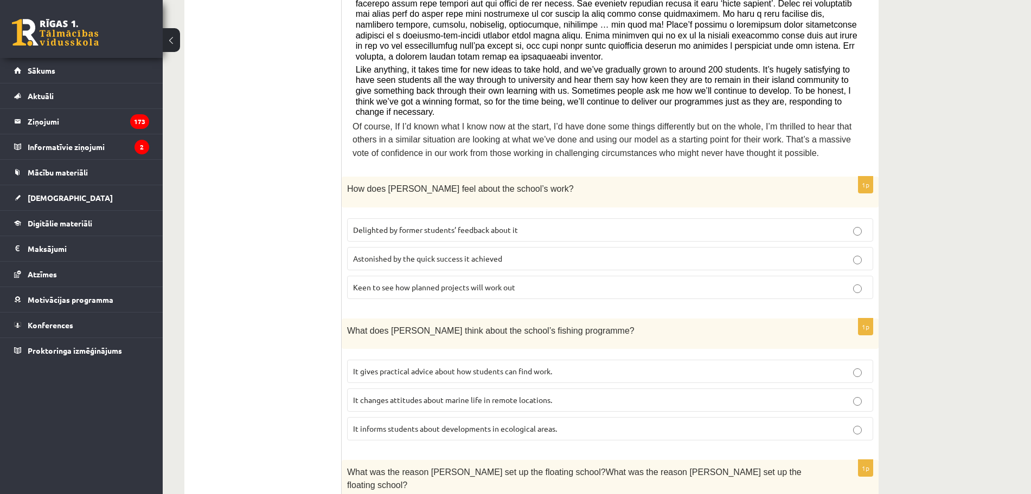
click at [571, 224] on p "Delighted by former students’ feedback about it" at bounding box center [610, 229] width 514 height 11
click at [421, 417] on label "It informs students about developments in ecological areas." at bounding box center [610, 428] width 526 height 23
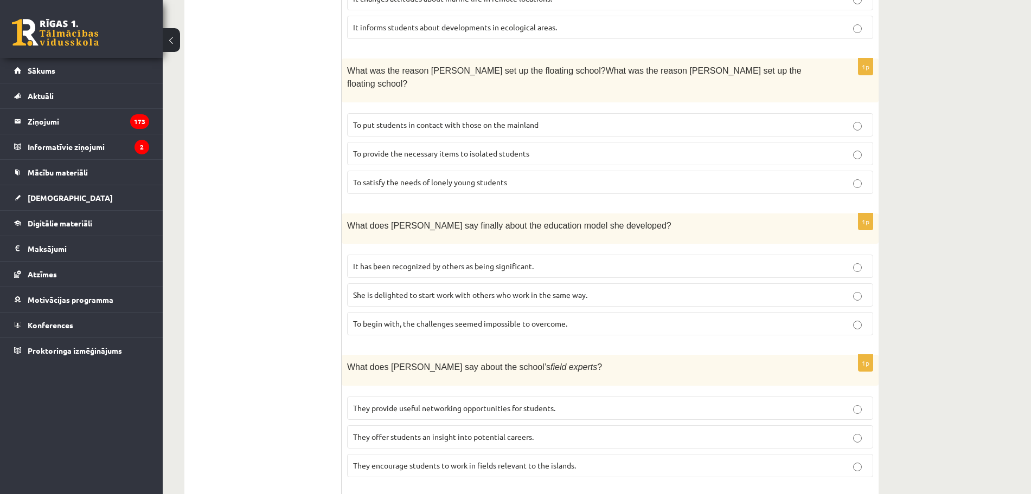
scroll to position [812, 0]
click at [536, 146] on p "To provide the necessary items to isolated students" at bounding box center [610, 151] width 514 height 11
click at [454, 259] on p "It has been recognized by others as being significant." at bounding box center [610, 264] width 514 height 11
click at [475, 424] on label "They offer students an insight into potential careers." at bounding box center [610, 435] width 526 height 23
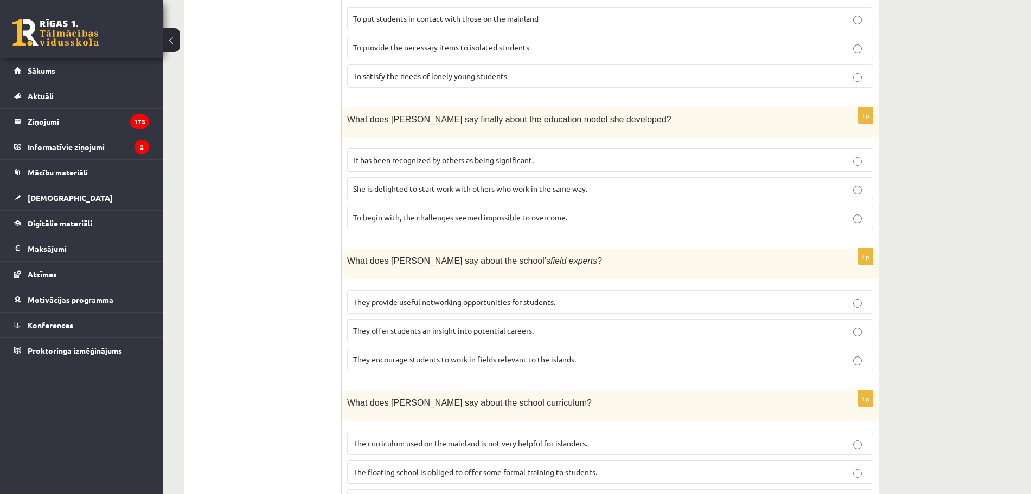
scroll to position [925, 0]
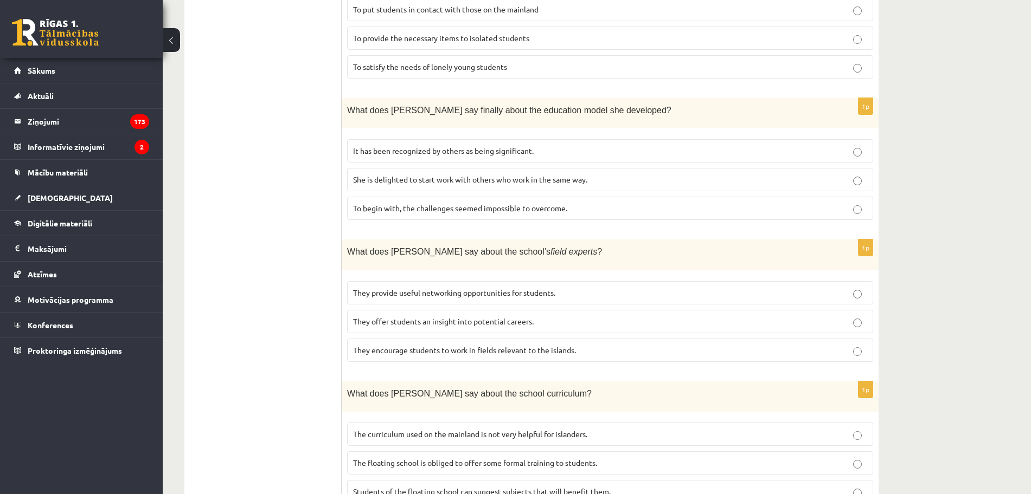
click at [524, 423] on label "The curriculum used on the mainland is not very helpful for islanders." at bounding box center [610, 434] width 526 height 23
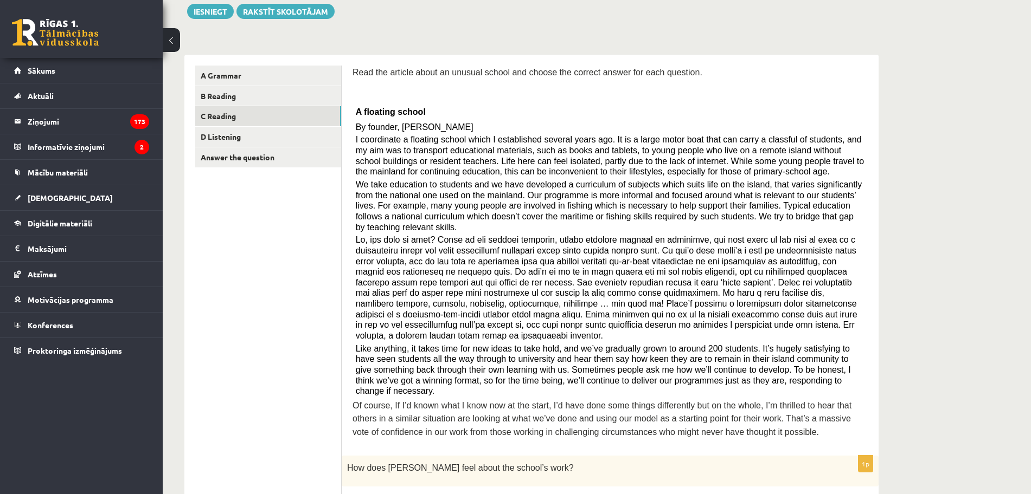
scroll to position [0, 0]
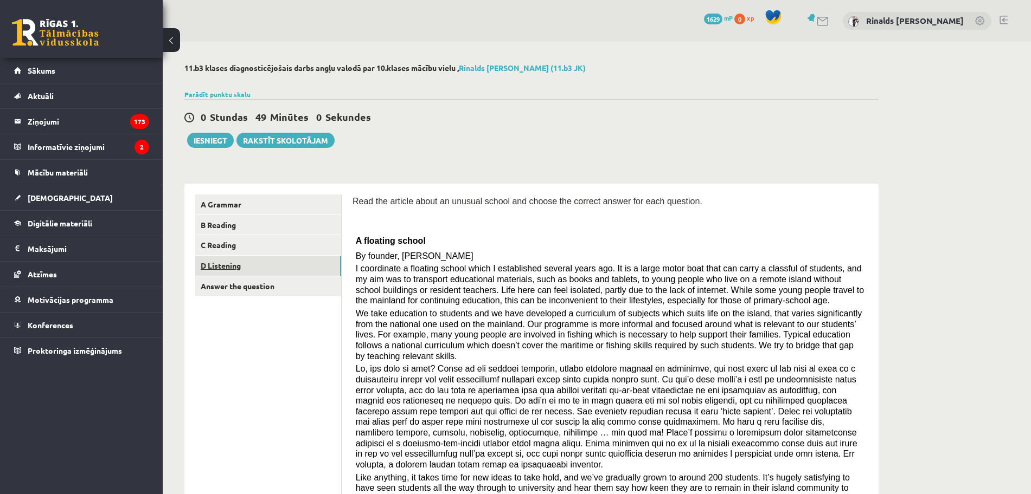
click at [245, 266] on link "D Listening" at bounding box center [268, 266] width 146 height 20
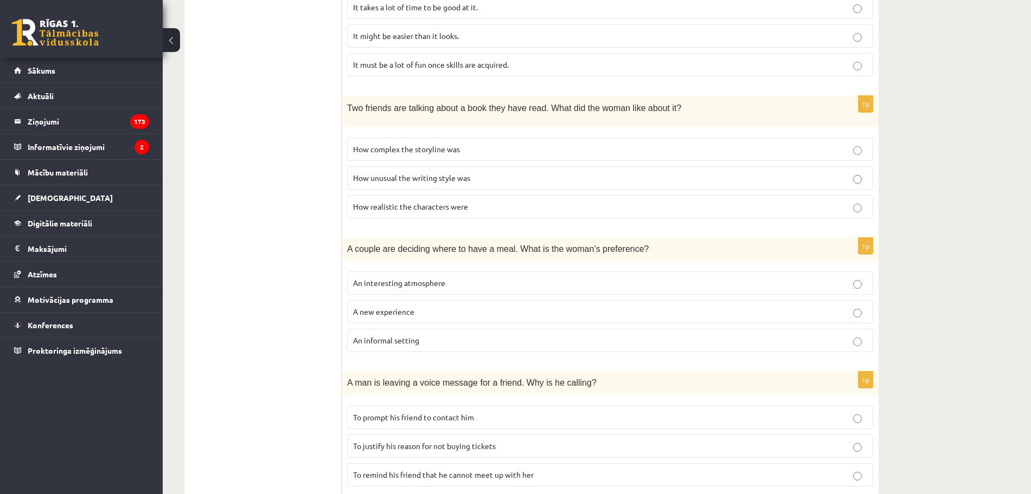
scroll to position [593, 0]
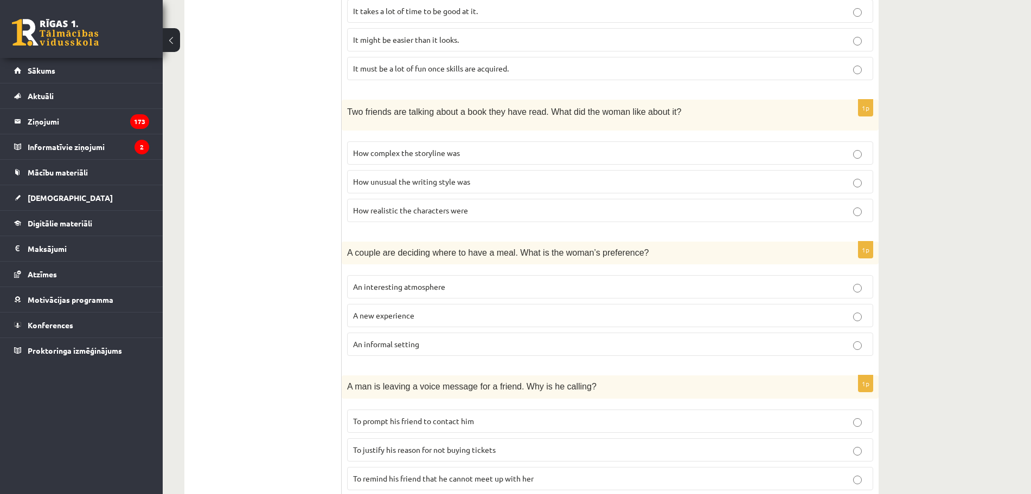
click at [670, 342] on p "An informal setting" at bounding box center [610, 344] width 514 height 11
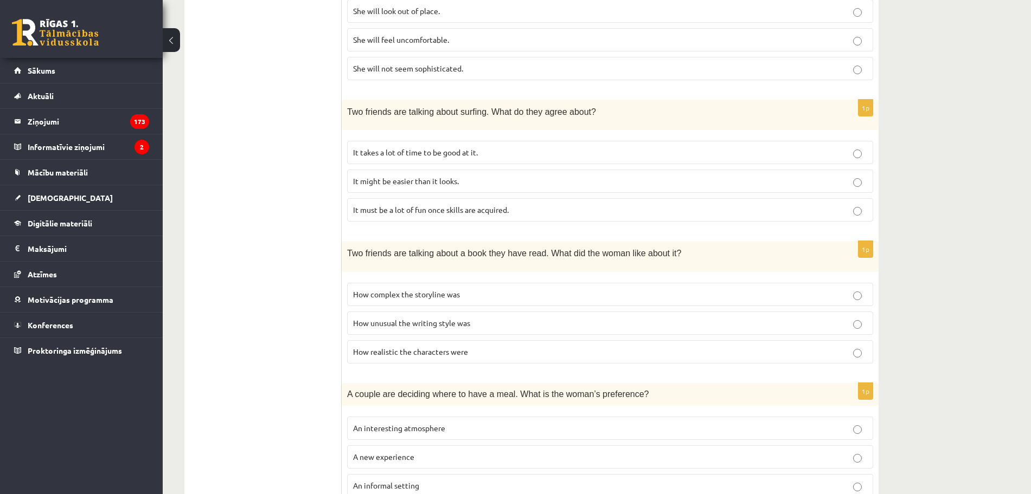
scroll to position [441, 0]
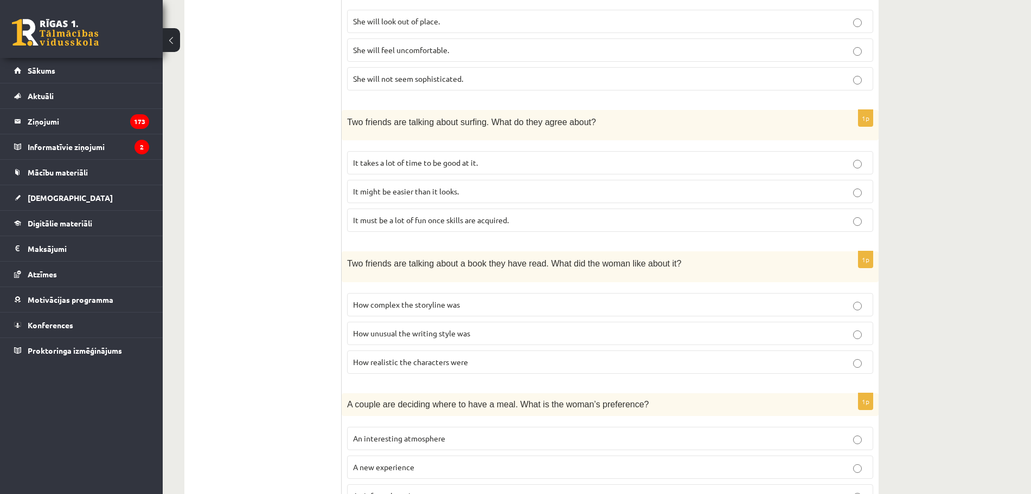
click at [491, 225] on p "It must be a lot of fun once skills are acquired." at bounding box center [610, 220] width 514 height 11
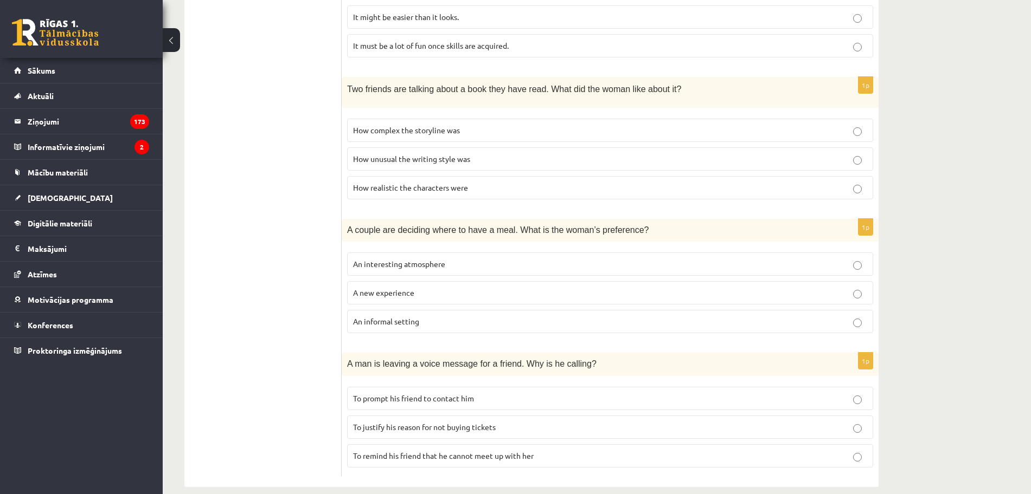
scroll to position [628, 0]
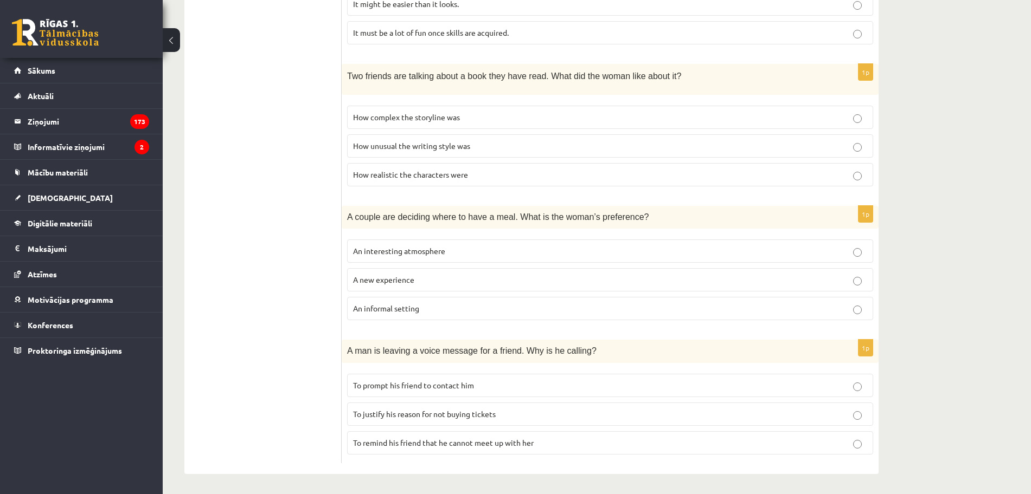
click at [461, 381] on span "To prompt his friend to contact him" at bounding box center [413, 386] width 121 height 10
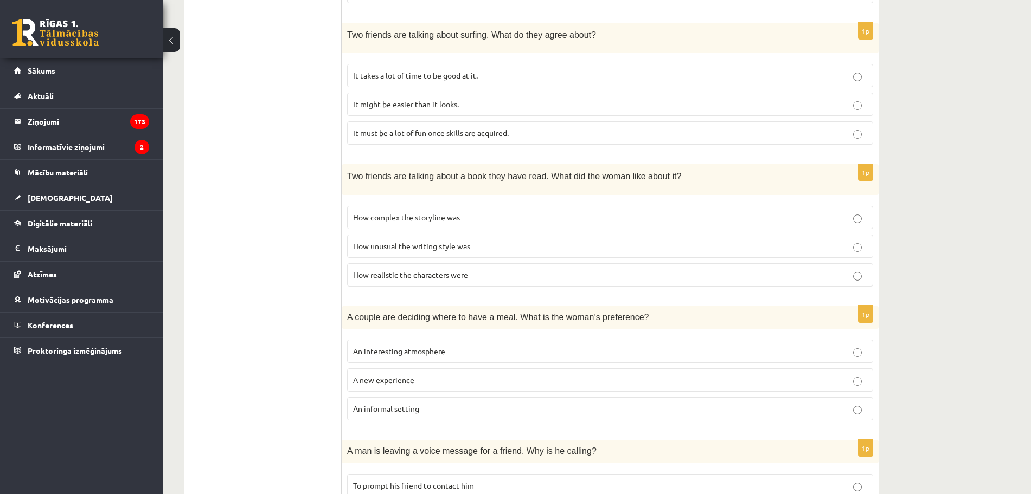
scroll to position [523, 0]
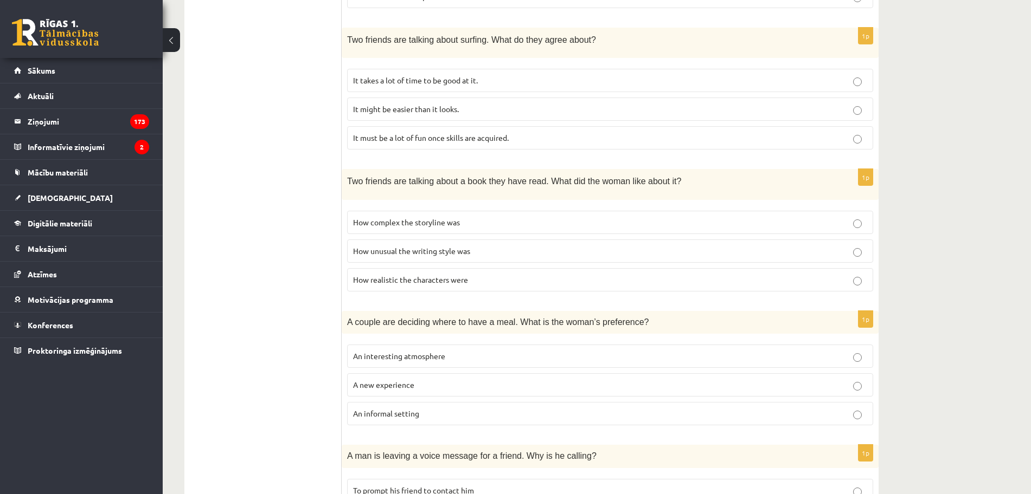
click at [865, 284] on p "How realistic the characters were" at bounding box center [610, 279] width 514 height 11
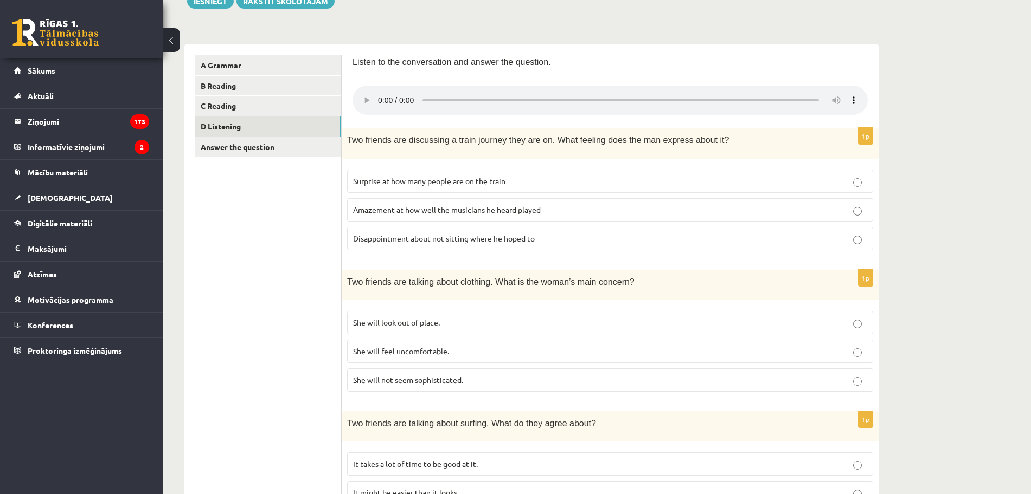
scroll to position [149, 0]
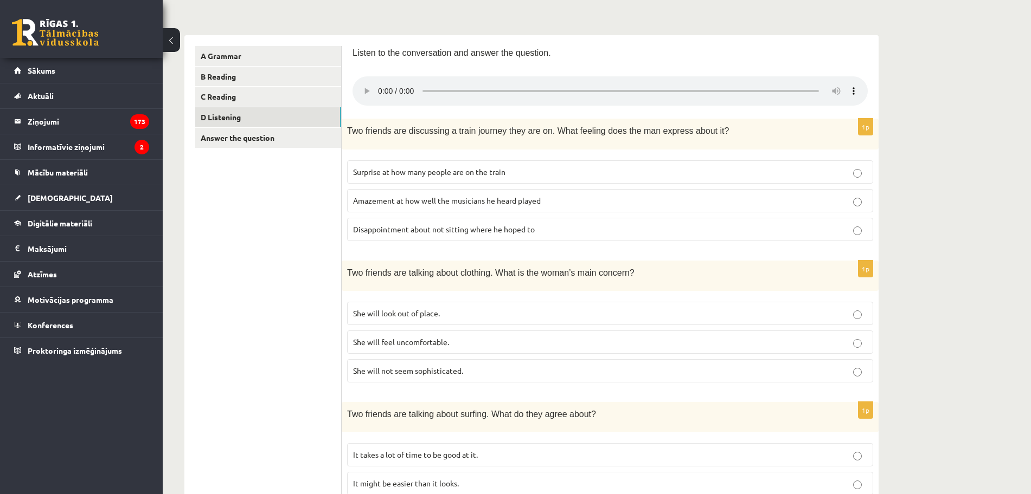
click at [767, 373] on p "She will not seem sophisticated." at bounding box center [610, 370] width 514 height 11
click at [276, 145] on link "Answer the question" at bounding box center [268, 138] width 146 height 20
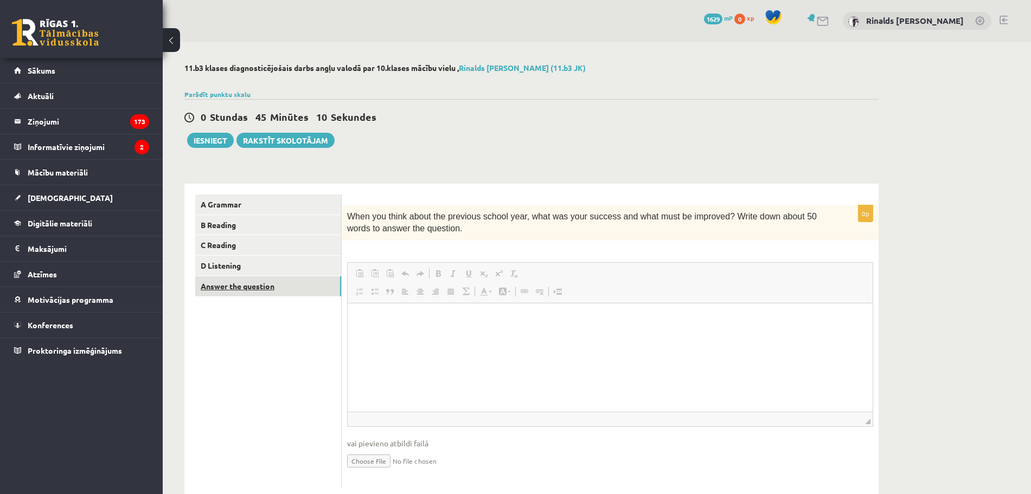
scroll to position [0, 0]
click at [549, 329] on html at bounding box center [610, 319] width 525 height 33
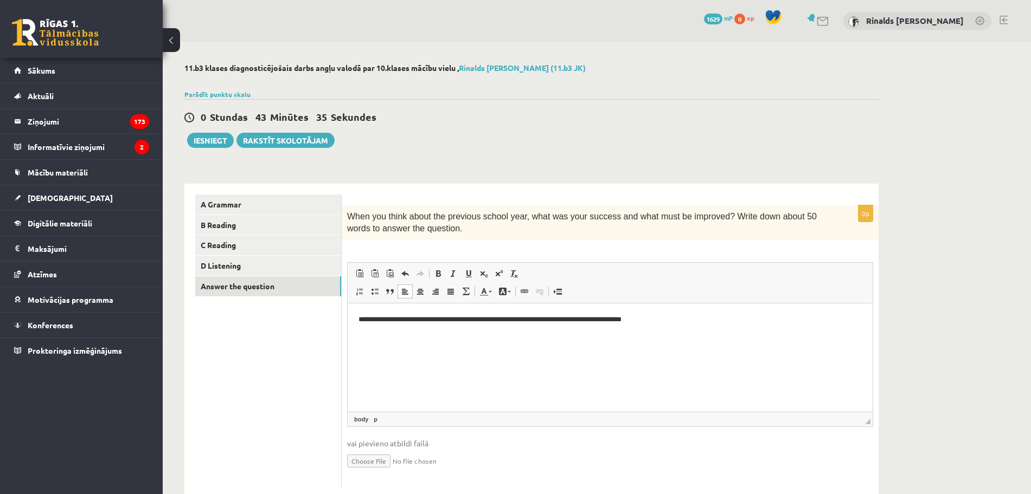
scroll to position [27, 0]
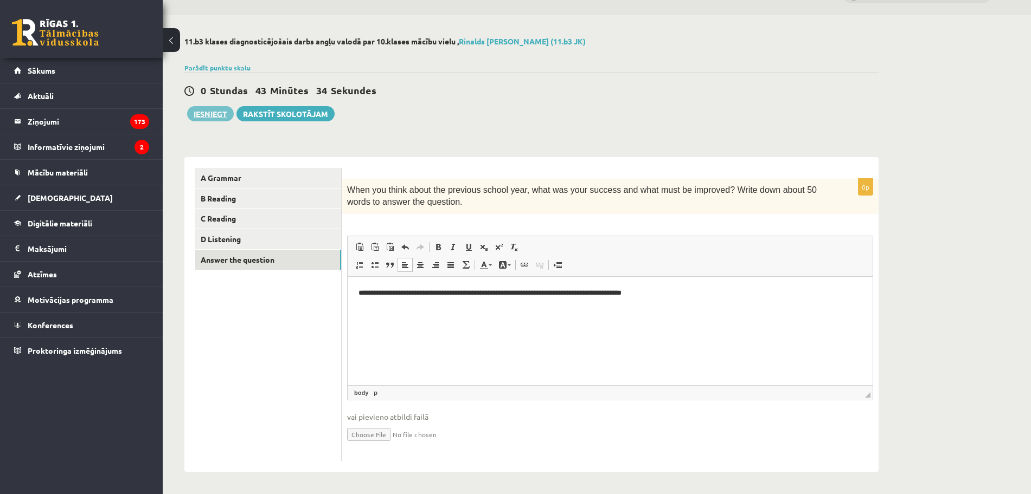
click at [220, 115] on button "Iesniegt" at bounding box center [210, 113] width 47 height 15
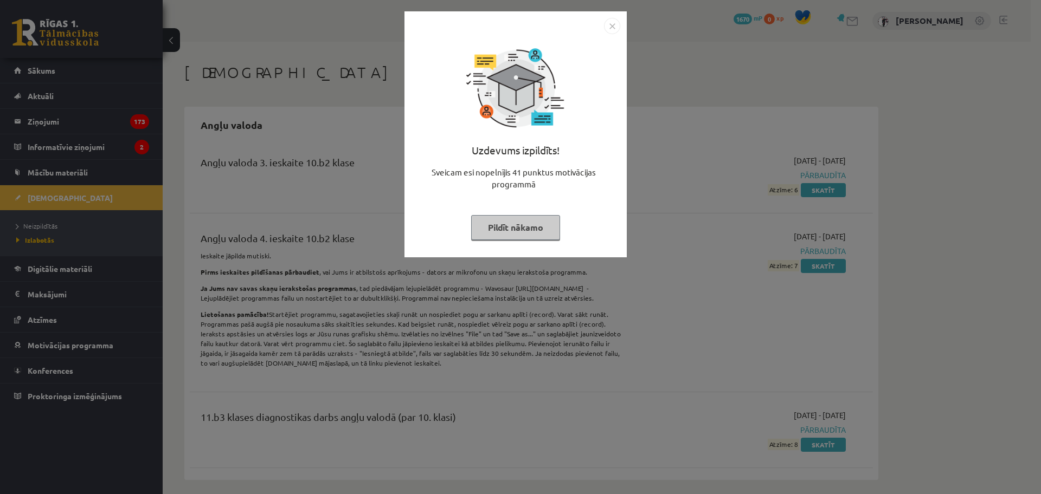
click at [527, 223] on button "Pildīt nākamo" at bounding box center [515, 227] width 89 height 25
